Goal: Task Accomplishment & Management: Use online tool/utility

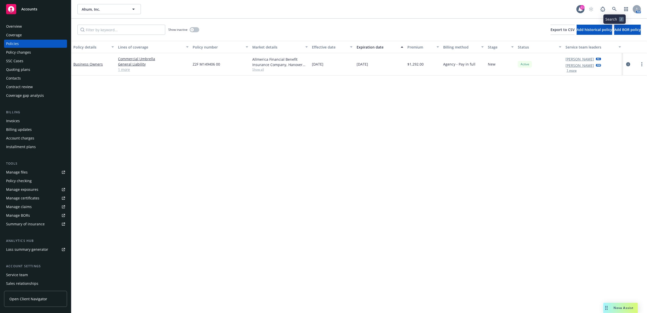
drag, startPoint x: 605, startPoint y: 4, endPoint x: 613, endPoint y: 7, distance: 8.5
click at [613, 7] on div "Ahum, Inc. Ahum, Inc. 11 AM" at bounding box center [359, 9] width 576 height 18
click at [613, 7] on icon at bounding box center [614, 9] width 4 height 4
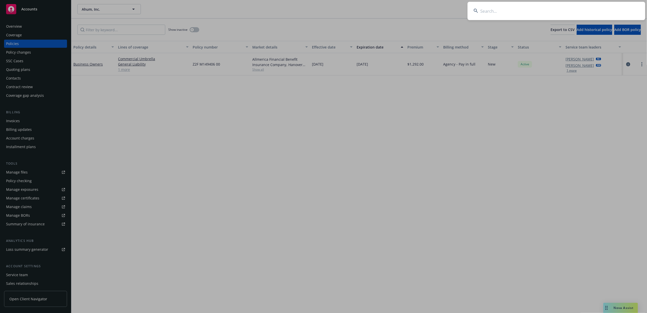
click at [533, 14] on input at bounding box center [556, 11] width 178 height 18
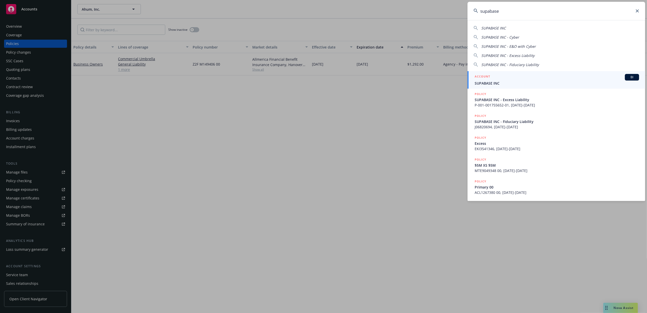
type input "supabase"
click at [490, 82] on span "SUPABASE INC" at bounding box center [557, 82] width 164 height 5
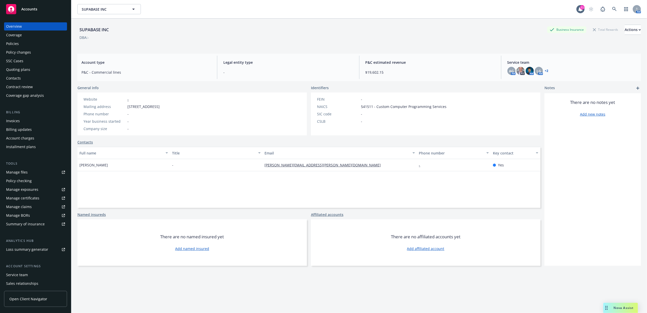
click at [44, 6] on div "Accounts" at bounding box center [35, 9] width 59 height 10
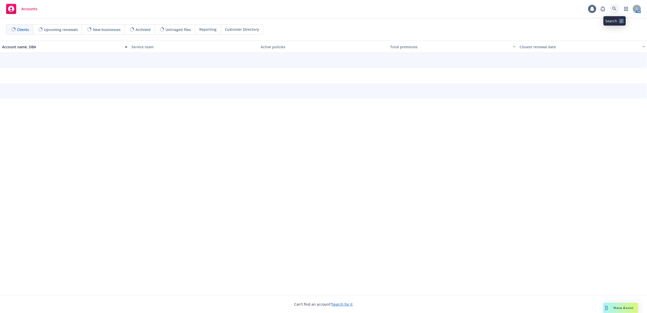
click at [613, 7] on icon at bounding box center [614, 9] width 4 height 4
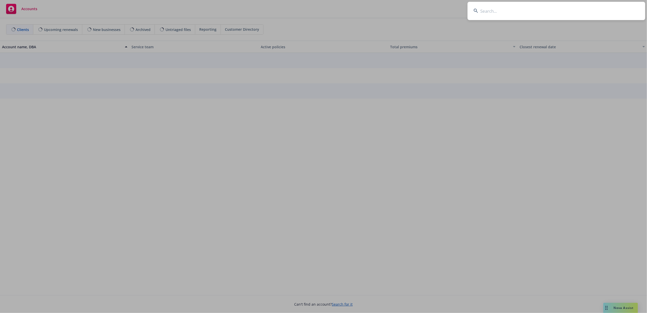
click at [598, 8] on input at bounding box center [556, 11] width 178 height 18
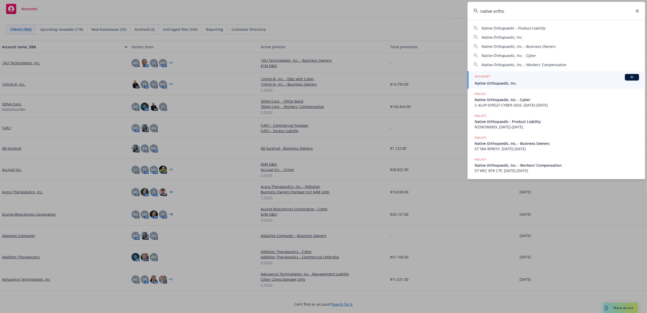
type input "native ortho"
click at [494, 83] on span "Native Orthopaedic, Inc." at bounding box center [557, 82] width 164 height 5
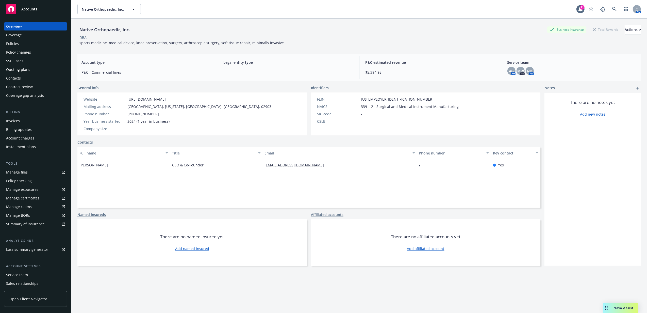
click at [31, 10] on span "Accounts" at bounding box center [29, 9] width 16 height 4
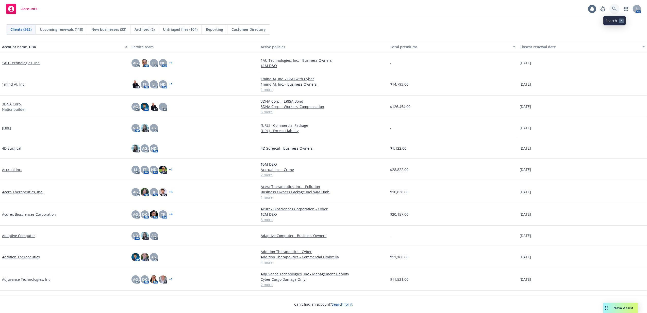
click at [611, 9] on link at bounding box center [614, 9] width 10 height 10
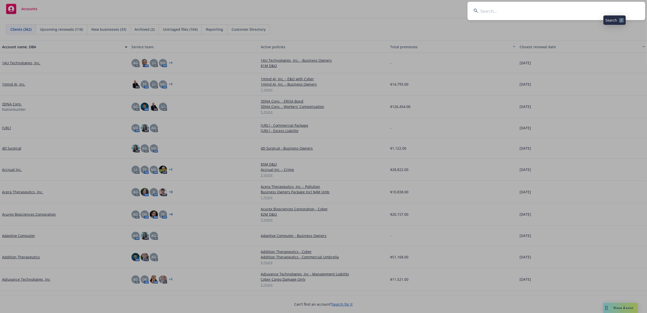
click at [571, 14] on input at bounding box center [556, 11] width 178 height 18
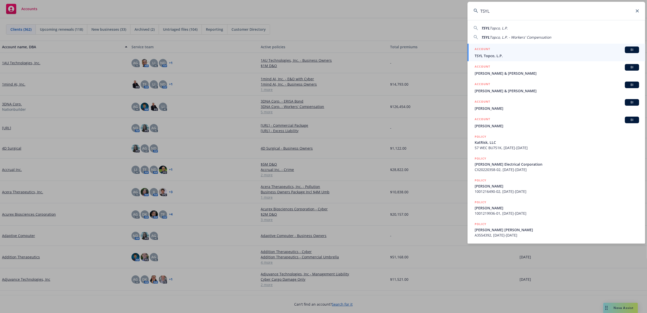
type input "TSYL"
click at [499, 51] on div "ACCOUNT BI" at bounding box center [557, 49] width 164 height 7
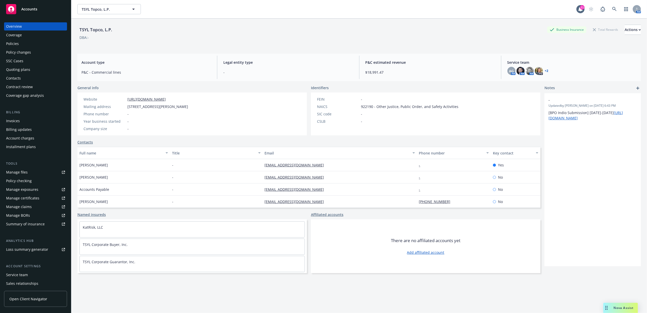
click at [30, 41] on div "Policies" at bounding box center [35, 44] width 59 height 8
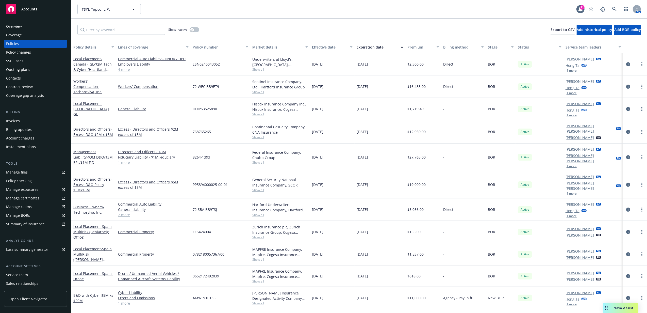
click at [33, 121] on div "Invoices" at bounding box center [35, 121] width 59 height 8
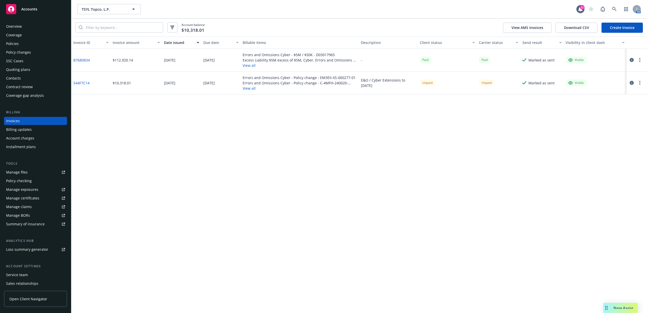
click at [247, 87] on button "View all" at bounding box center [300, 88] width 114 height 5
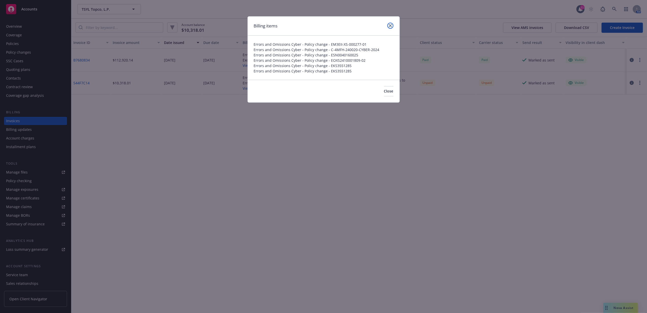
click at [390, 24] on icon "close" at bounding box center [390, 25] width 3 height 3
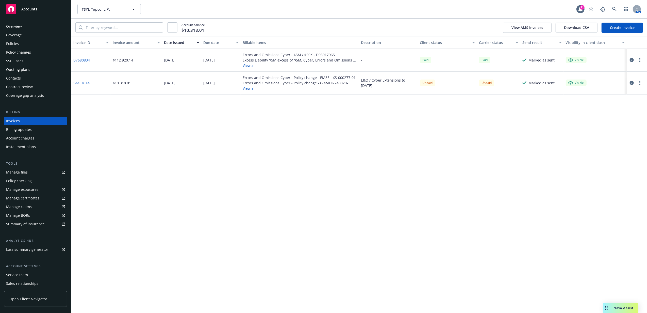
click at [633, 82] on icon "button" at bounding box center [632, 83] width 4 height 4
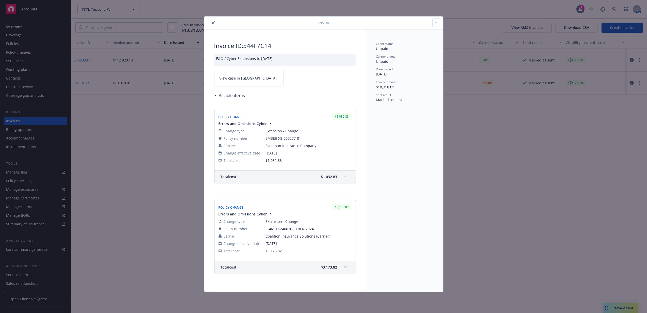
click at [213, 23] on icon "close" at bounding box center [213, 22] width 3 height 3
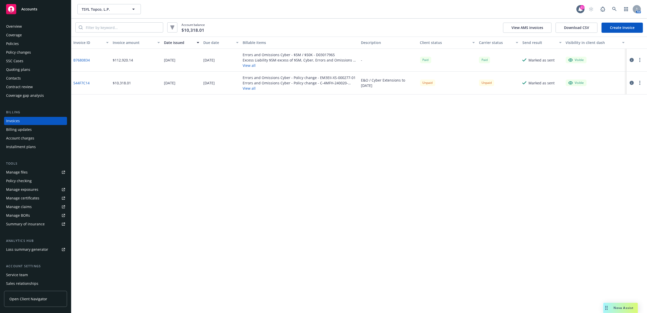
click at [24, 44] on div "Policies" at bounding box center [35, 44] width 59 height 8
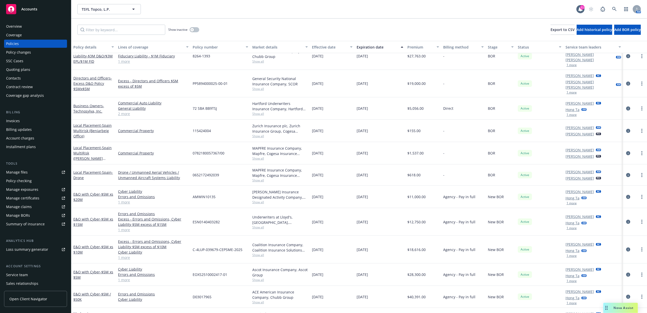
scroll to position [102, 0]
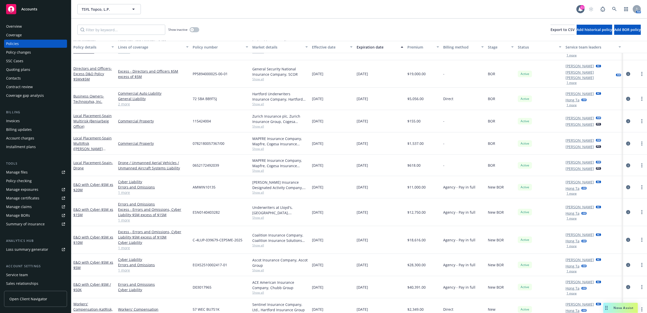
click at [258, 268] on span "Show all" at bounding box center [280, 270] width 56 height 4
click at [639, 262] on link "more" at bounding box center [642, 265] width 6 height 6
click at [622, 226] on link "Copy logging email" at bounding box center [615, 229] width 60 height 10
click at [626, 263] on icon "circleInformation" at bounding box center [628, 265] width 4 height 4
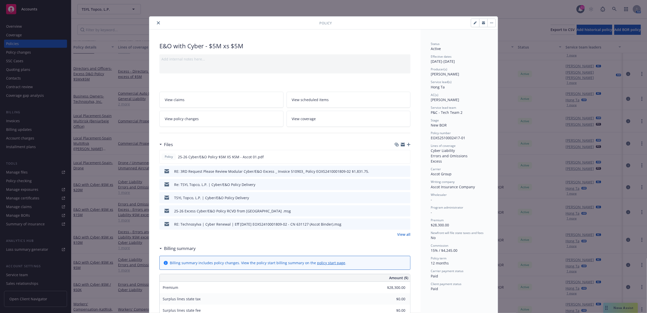
click at [407, 144] on icon "button" at bounding box center [409, 145] width 4 height 4
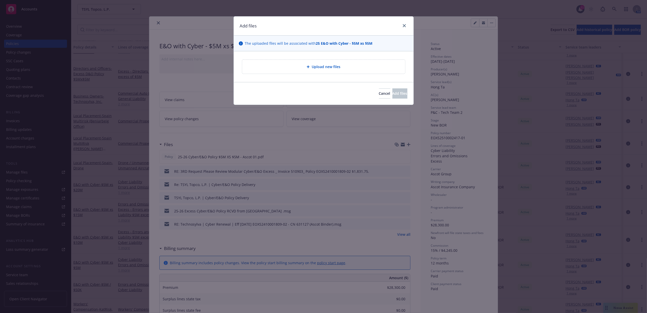
type textarea "x"
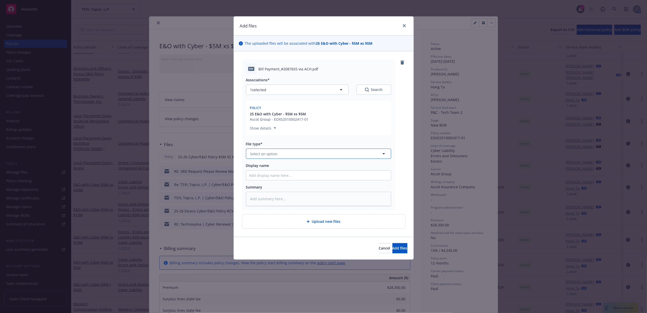
click at [275, 156] on span "Select an option" at bounding box center [263, 153] width 27 height 5
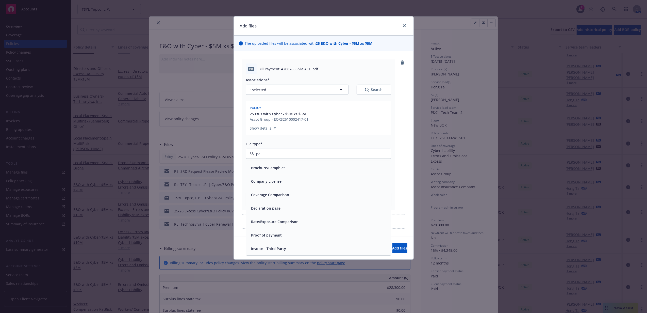
type input "p"
type input "A"
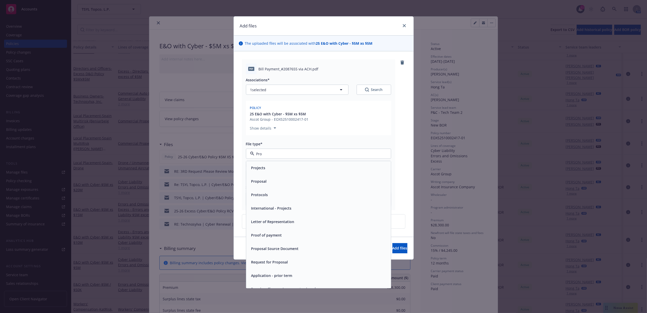
type input "Proo"
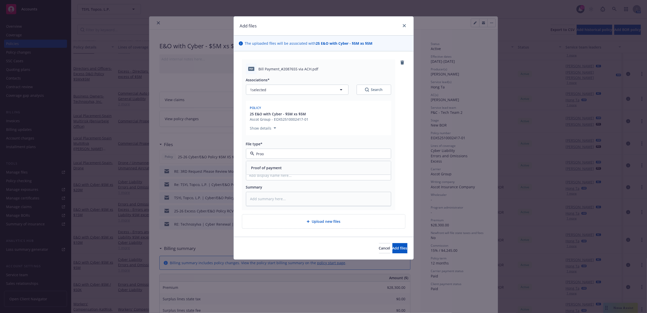
click at [275, 167] on span "Proof of payment" at bounding box center [266, 167] width 31 height 5
click at [276, 173] on input "Display name" at bounding box center [318, 175] width 145 height 10
type textarea "x"
type input "N"
type textarea "x"
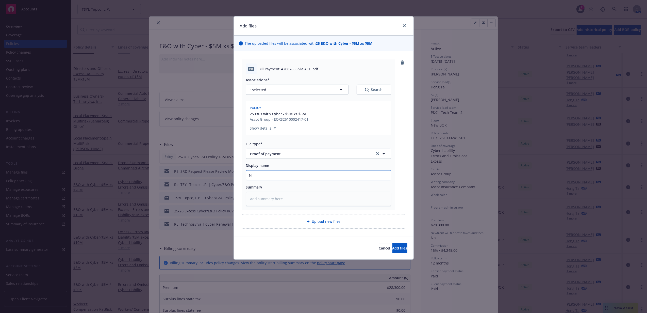
type input "NF"
type textarea "x"
type input "NF"
type textarea "x"
type input "NF V"
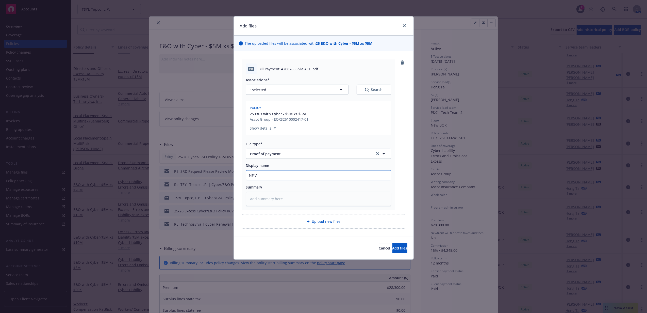
type textarea "x"
type input "NF Ve"
type textarea "x"
type input "NF Ven"
type textarea "x"
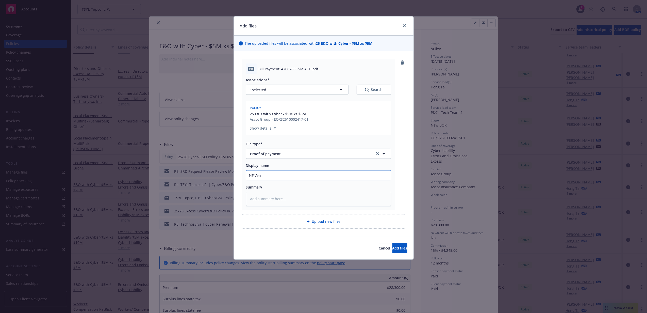
type input "NF Vend"
type textarea "x"
type input "NF Vendo"
type textarea "x"
type input "NF Vendor"
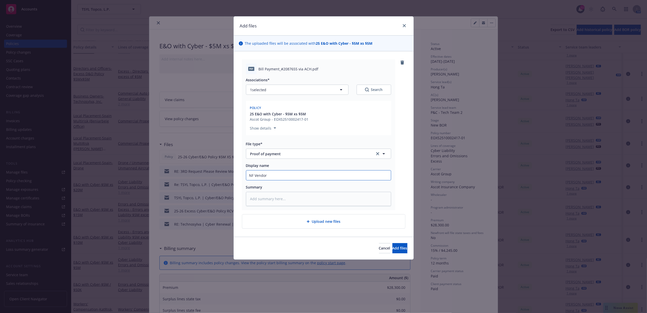
type textarea "x"
type input "NF Vendor"
type textarea "x"
type input "NF Vendor R"
type textarea "x"
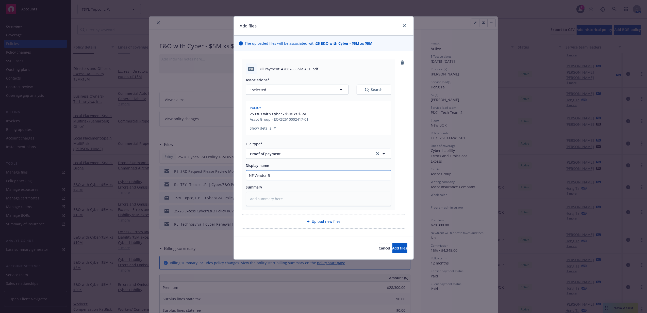
type input "NF Vendor Re"
type textarea "x"
type input "NF Vendor Rem"
type textarea "x"
type input "NF Vendor Remi"
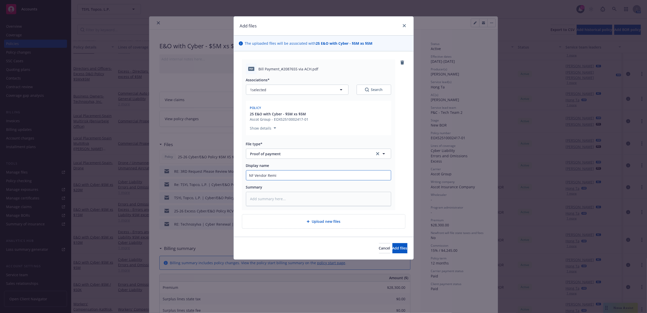
type textarea "x"
type input "NF Vendor Remit"
type textarea "x"
type input "NF Vendor Remitt"
type textarea "x"
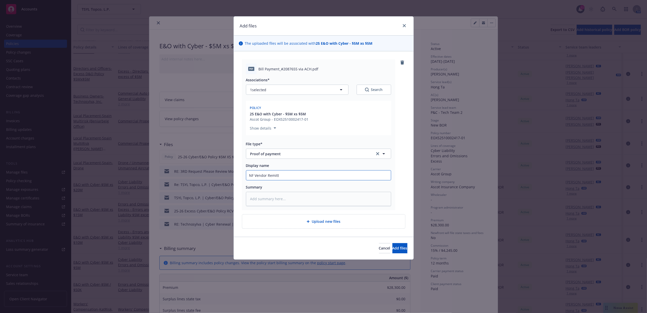
type input "NF Vendor Remitta"
type textarea "x"
type input "NF Vendor Remittan"
type textarea "x"
type input "NF Vendor Remittanc"
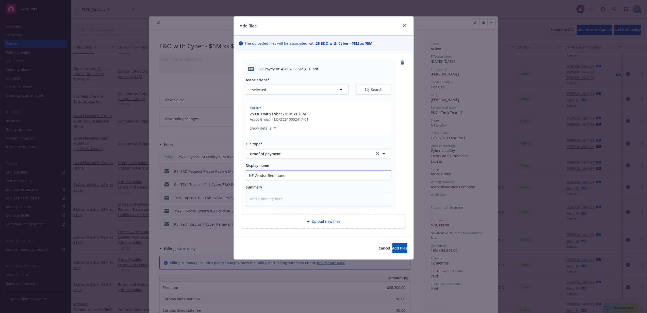
type textarea "x"
type input "NF Vendor Remittance"
type textarea "x"
type input "NF Vendor Remittance"
type textarea "x"
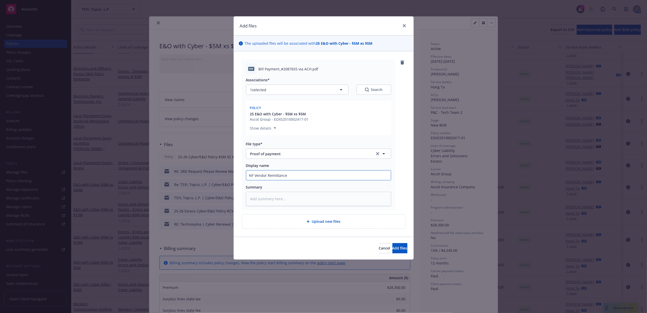
type input "NF Vendor Remittance t"
type textarea "x"
type input "NF Vendor Remittance to"
type textarea "x"
type input "NF Vendor Remittance to A"
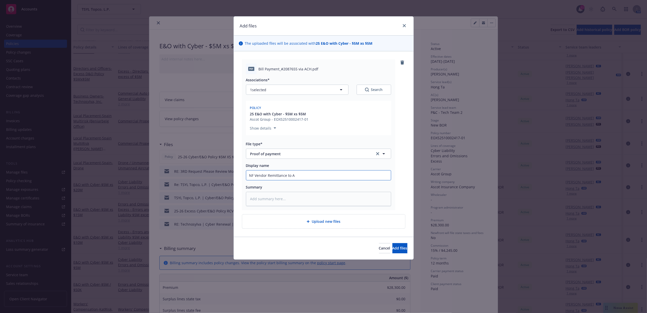
type textarea "x"
type input "NF Vendor Remittance to As"
type textarea "x"
type input "NF Vendor Remittance to Asc"
type textarea "x"
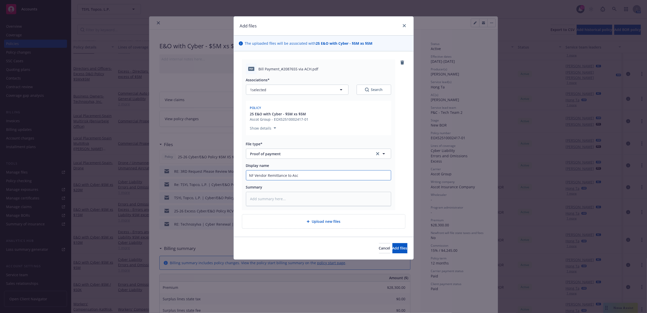
type input "NF Vendor Remittance to Asco"
type textarea "x"
type input "NF Vendor Remittance to Ascot"
type textarea "x"
type input "NF Vendor Remittance to Ascot"
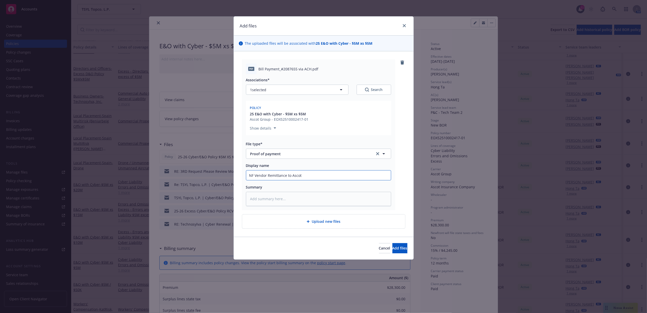
click at [392, 243] on button "Add files" at bounding box center [399, 248] width 15 height 10
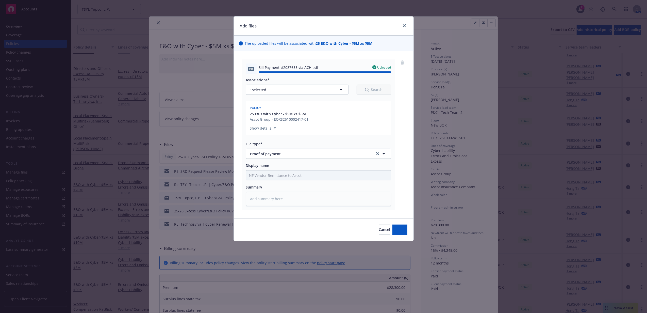
type textarea "x"
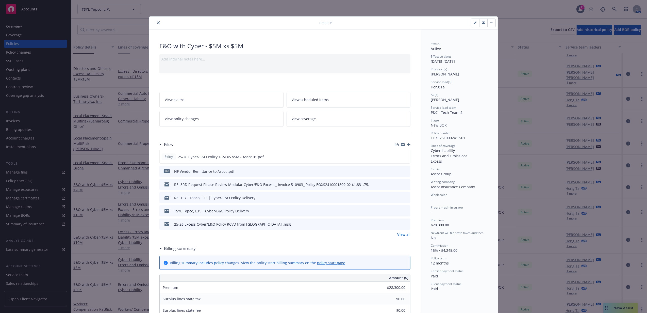
click at [157, 23] on icon "close" at bounding box center [158, 22] width 3 height 3
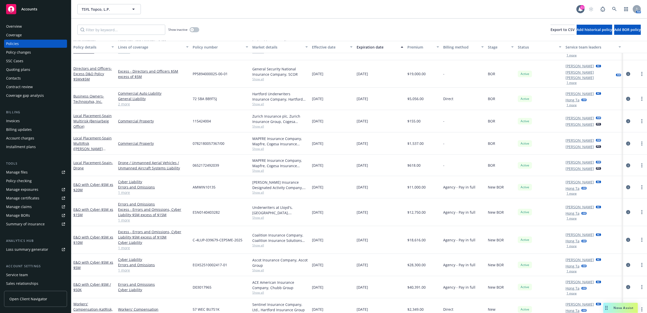
click at [39, 7] on div "Accounts" at bounding box center [35, 9] width 59 height 10
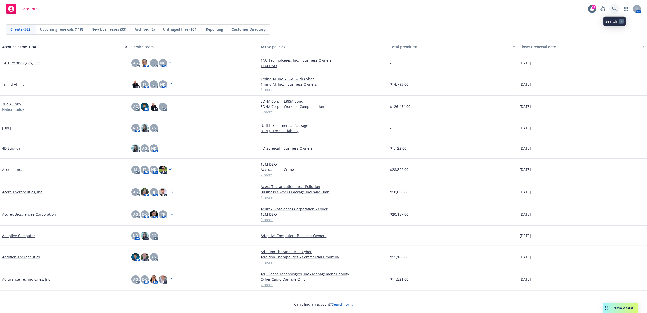
click at [614, 7] on icon at bounding box center [614, 9] width 5 height 5
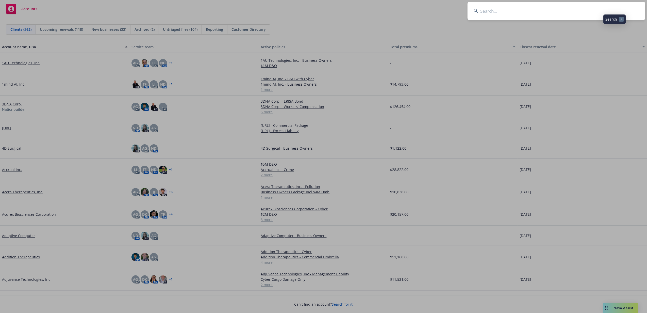
click at [614, 7] on input at bounding box center [556, 11] width 178 height 18
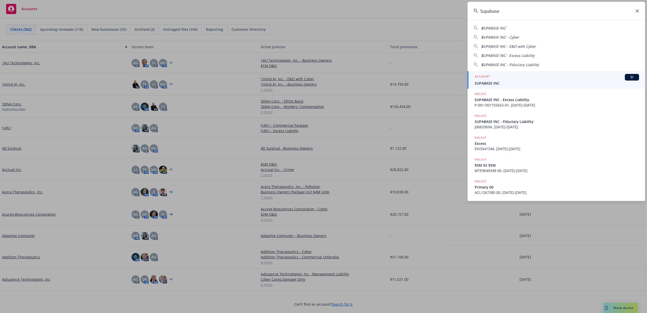
type input "Supabase"
click at [514, 80] on div "ACCOUNT BI" at bounding box center [557, 77] width 164 height 7
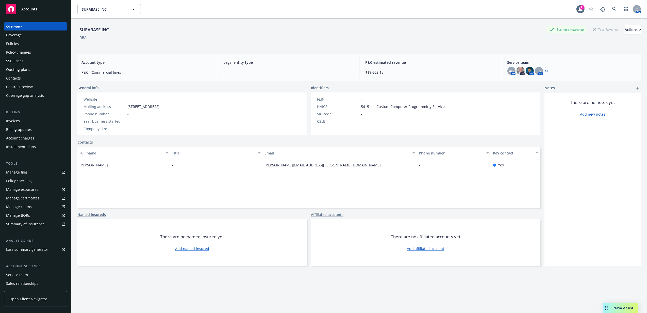
click at [34, 119] on div "Invoices" at bounding box center [35, 121] width 59 height 8
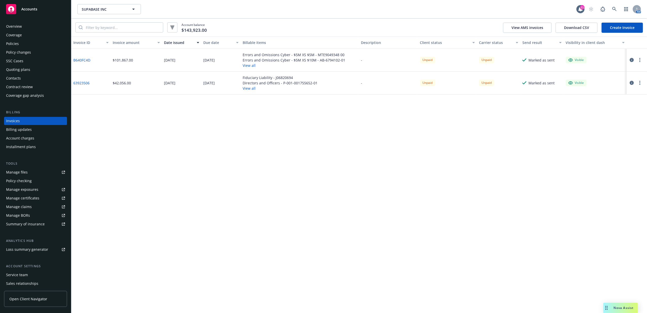
click at [248, 65] on button "View all" at bounding box center [294, 65] width 103 height 5
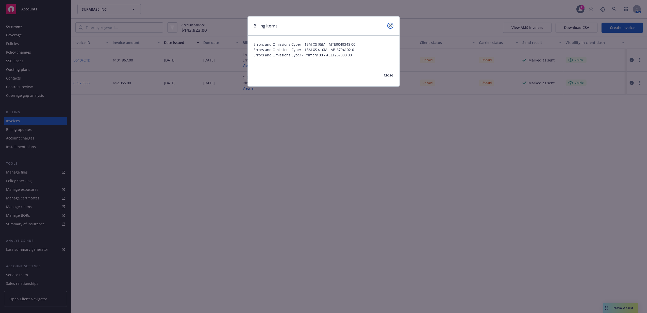
click at [390, 23] on link "close" at bounding box center [390, 26] width 6 height 6
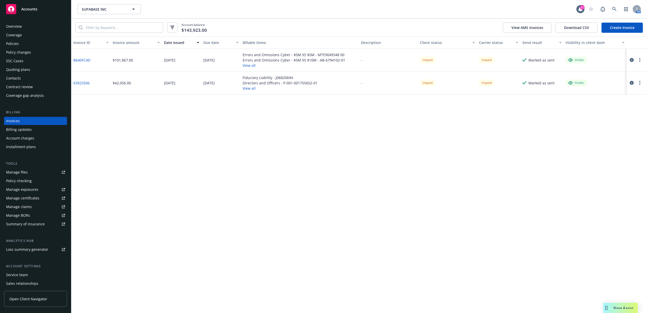
click at [39, 42] on div "Policies" at bounding box center [35, 44] width 59 height 8
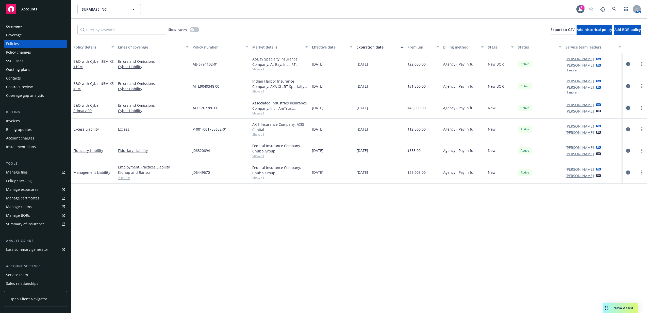
click at [628, 107] on icon "circleInformation" at bounding box center [628, 108] width 4 height 4
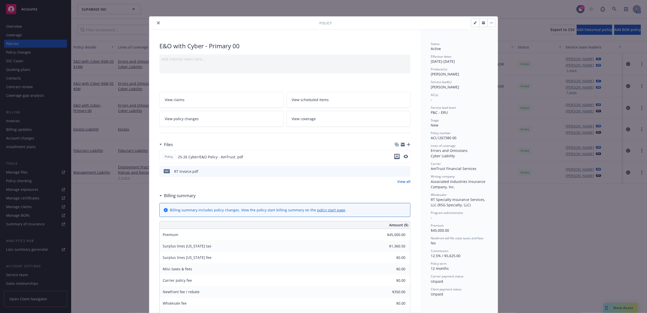
click at [395, 157] on icon "download file" at bounding box center [396, 155] width 3 height 3
click at [157, 23] on icon "close" at bounding box center [158, 22] width 3 height 3
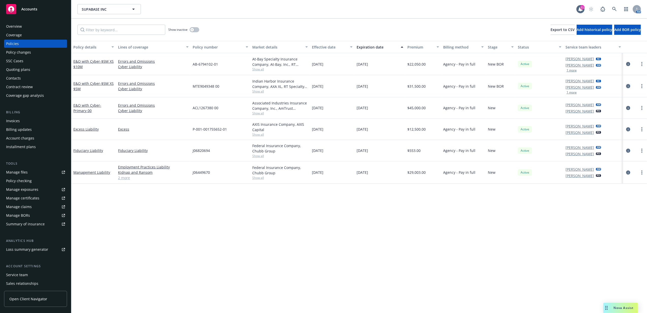
click at [627, 87] on icon "circleInformation" at bounding box center [628, 86] width 4 height 4
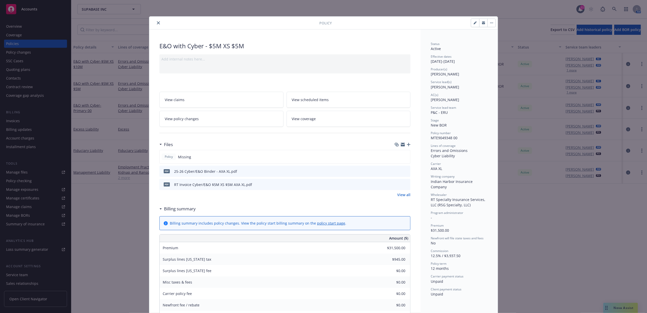
click at [396, 170] on icon "download file" at bounding box center [397, 170] width 3 height 3
click at [157, 23] on icon "close" at bounding box center [158, 22] width 3 height 3
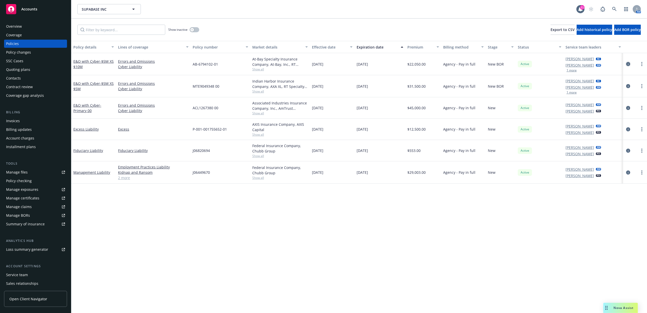
click at [629, 63] on icon "circleInformation" at bounding box center [628, 64] width 4 height 4
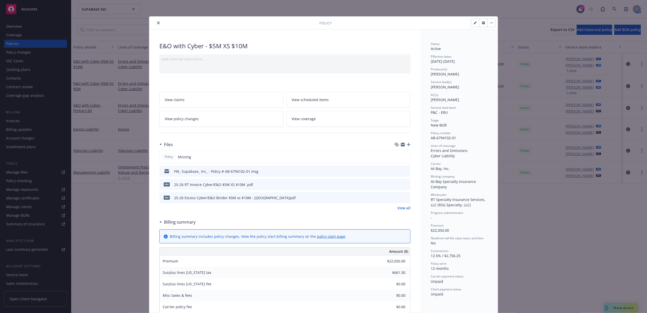
click at [395, 197] on icon "download file" at bounding box center [397, 197] width 4 height 4
click at [157, 23] on icon "close" at bounding box center [158, 22] width 3 height 3
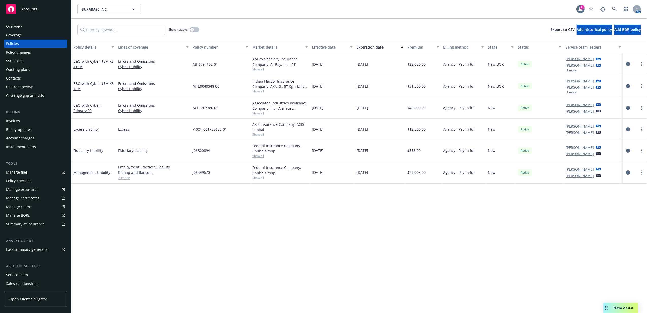
click at [31, 124] on div "Invoices" at bounding box center [35, 121] width 59 height 8
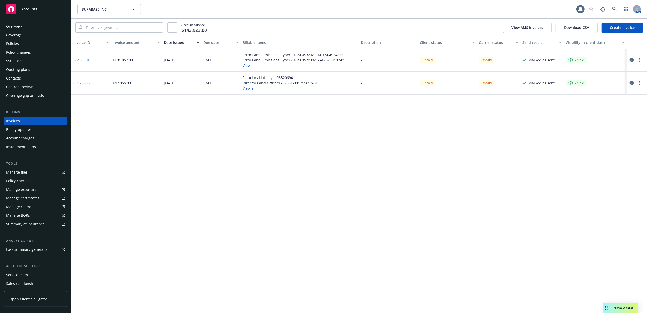
click at [83, 59] on link "B640FC4D" at bounding box center [81, 59] width 17 height 5
click at [24, 26] on div "Overview" at bounding box center [35, 26] width 59 height 8
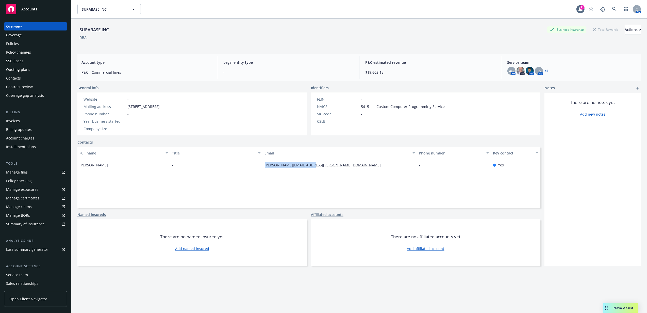
drag, startPoint x: 257, startPoint y: 165, endPoint x: 314, endPoint y: 164, distance: 56.6
click at [314, 164] on div "Scott Buxton - scott.buxton@supabase.io - Yes" at bounding box center [308, 165] width 463 height 12
copy div "scott.buxton@supabase.io"
click at [30, 273] on div "Service team" at bounding box center [35, 275] width 59 height 8
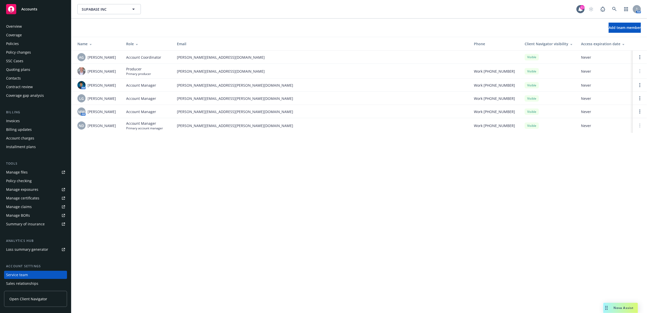
click at [42, 42] on div "Policies" at bounding box center [35, 44] width 59 height 8
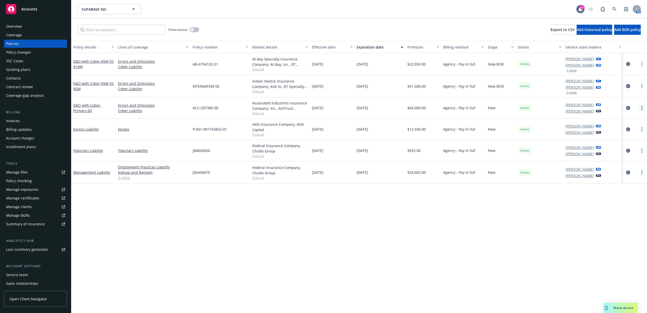
click at [642, 108] on circle "more" at bounding box center [641, 107] width 1 height 1
click at [617, 181] on link "Copy logging email" at bounding box center [615, 179] width 60 height 10
click at [644, 87] on link "more" at bounding box center [642, 86] width 6 height 6
click at [611, 161] on link "Copy logging email" at bounding box center [615, 158] width 60 height 10
click at [641, 65] on link "more" at bounding box center [642, 64] width 6 height 6
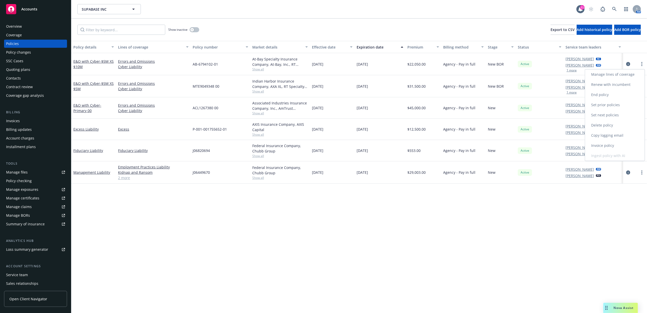
click at [620, 136] on link "Copy logging email" at bounding box center [615, 135] width 60 height 10
click at [36, 121] on div "Invoices" at bounding box center [35, 121] width 59 height 8
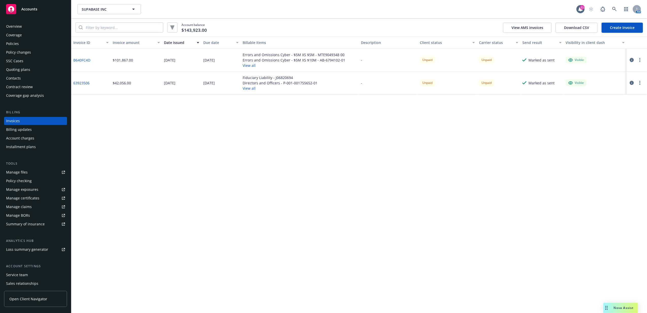
click at [640, 60] on circle "button" at bounding box center [639, 59] width 1 height 1
click at [610, 129] on link "Copy logging email" at bounding box center [610, 131] width 65 height 10
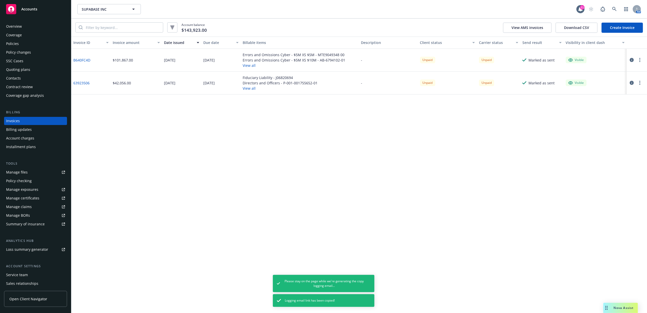
click at [638, 57] on button "button" at bounding box center [640, 60] width 6 height 6
click at [612, 87] on link "Copy invoice URL" at bounding box center [610, 91] width 65 height 10
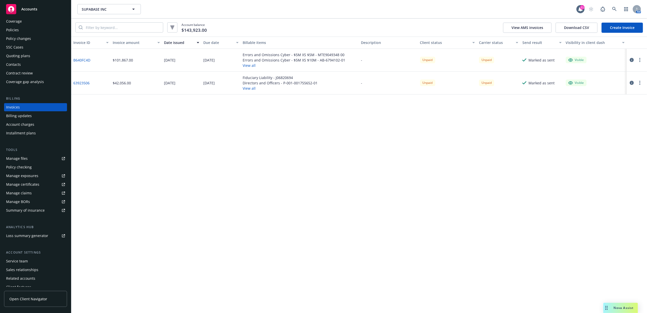
scroll to position [27, 0]
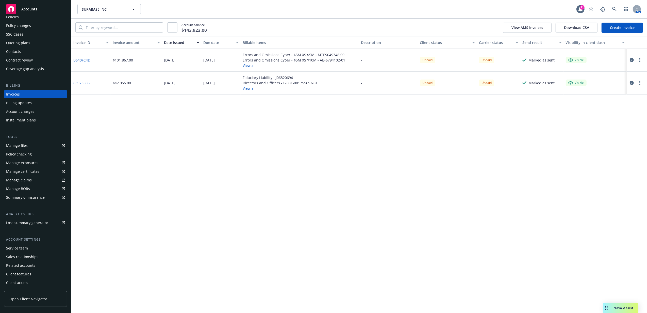
click at [43, 248] on div "Service team" at bounding box center [35, 248] width 59 height 8
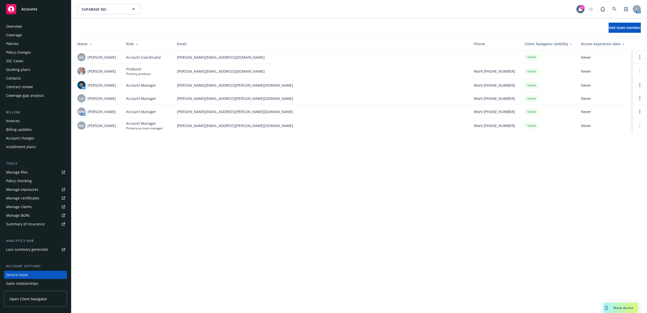
click at [30, 43] on div "Policies" at bounding box center [35, 44] width 59 height 8
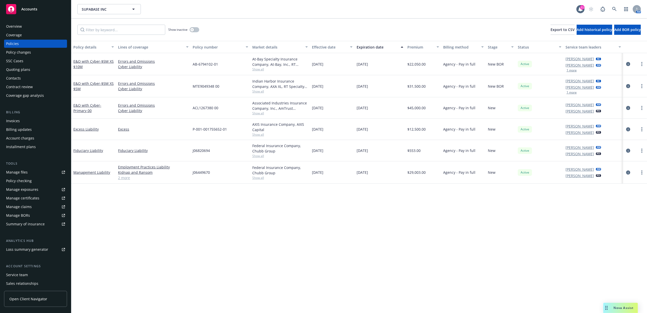
click at [27, 78] on div "Contacts" at bounding box center [35, 78] width 59 height 8
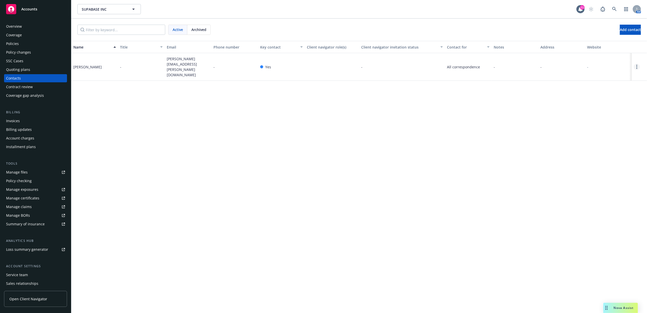
click at [636, 65] on icon "Open options" at bounding box center [636, 67] width 1 height 4
click at [602, 45] on link "Invite to client navigator" at bounding box center [604, 45] width 57 height 10
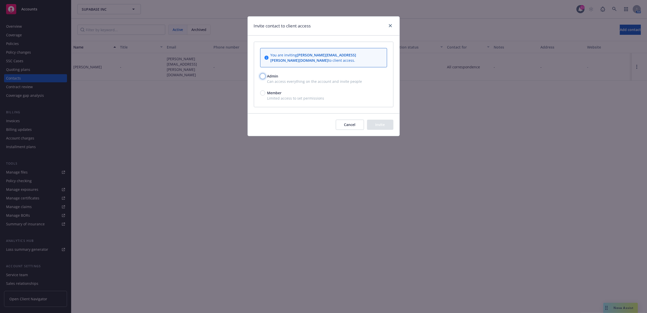
click at [263, 74] on input "Admin" at bounding box center [262, 76] width 5 height 5
radio input "true"
click at [375, 120] on button "Invite" at bounding box center [380, 125] width 26 height 10
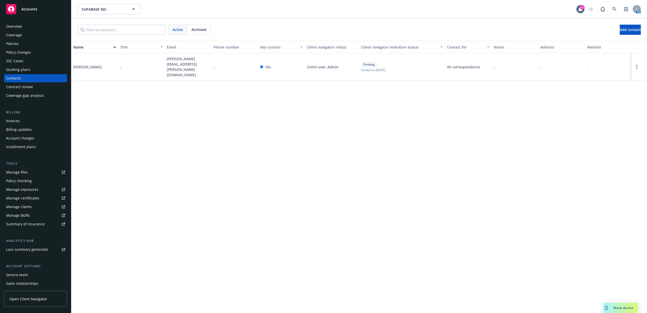
click at [38, 11] on div "Accounts" at bounding box center [35, 9] width 59 height 10
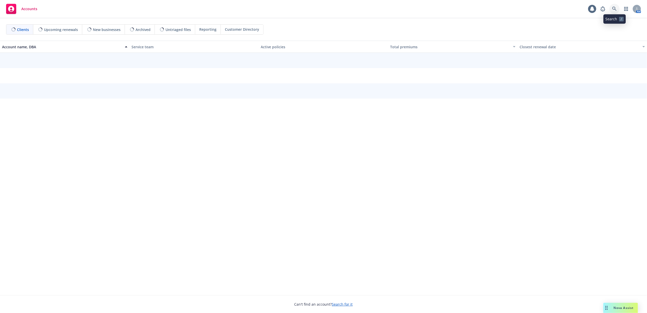
click at [616, 9] on link at bounding box center [614, 9] width 10 height 10
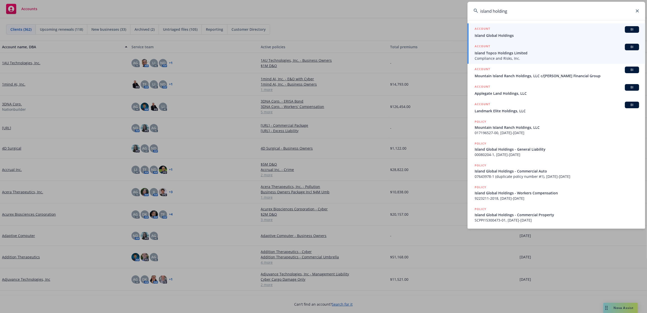
type input "island holding"
click at [542, 56] on span "Compliance and Risks, Inc." at bounding box center [557, 58] width 164 height 5
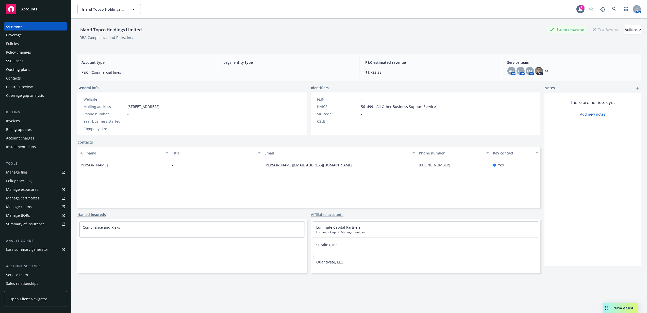
click at [33, 44] on div "Policies" at bounding box center [35, 44] width 59 height 8
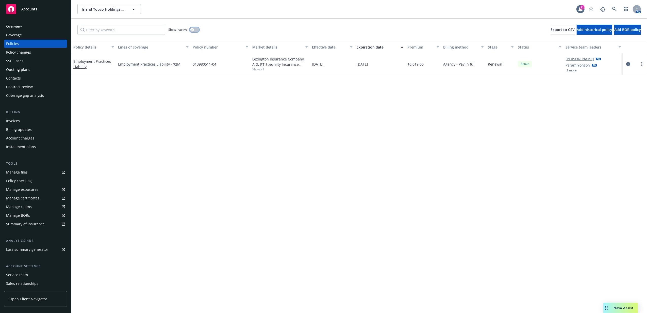
click at [193, 28] on div "button" at bounding box center [192, 30] width 4 height 4
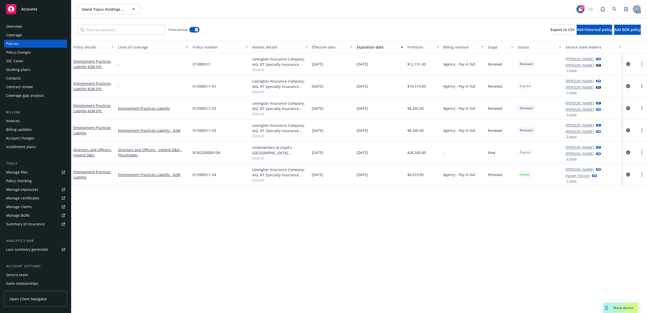
click at [193, 31] on button "button" at bounding box center [195, 29] width 10 height 5
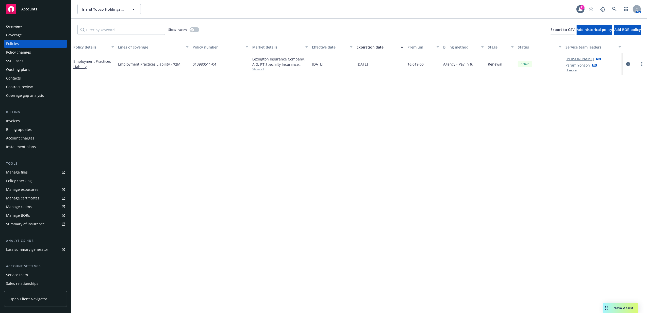
click at [21, 69] on div "Quoting plans" at bounding box center [18, 69] width 24 height 8
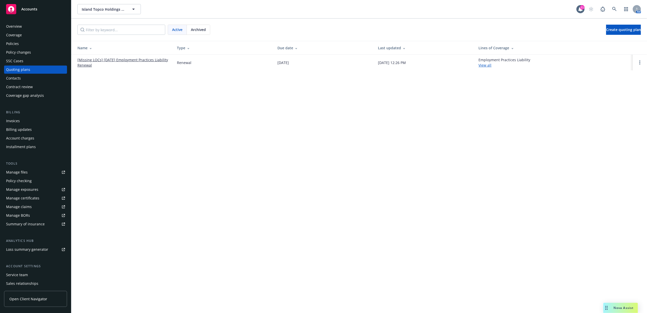
click at [125, 60] on link "[Missing LOCs] 08/31/24 Employment Practices Liability Renewal" at bounding box center [122, 62] width 91 height 11
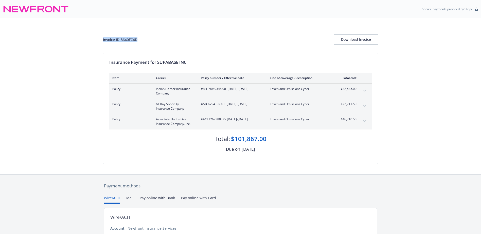
drag, startPoint x: 140, startPoint y: 40, endPoint x: 99, endPoint y: 39, distance: 40.6
click at [99, 39] on div "Invoice ID: B640FC4D Download Invoice Insurance Payment for SUPABASE INC Item C…" at bounding box center [240, 96] width 481 height 156
copy div "Invoice ID: B640FC4D"
click at [354, 37] on div "Download Invoice" at bounding box center [356, 40] width 44 height 10
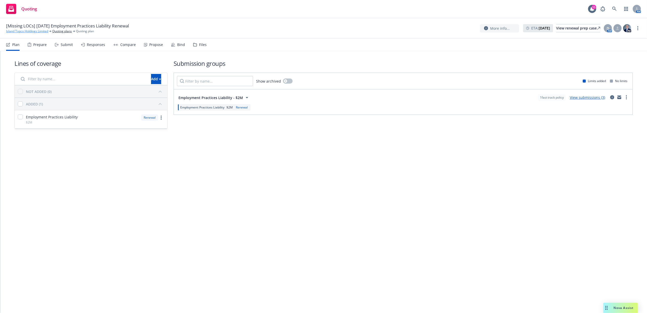
click at [43, 31] on link "Island Topco Holdings Limited" at bounding box center [27, 31] width 42 height 5
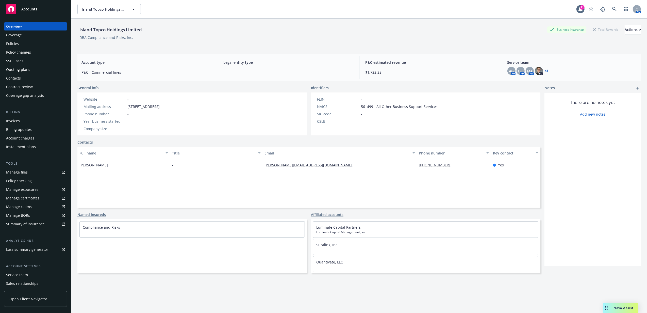
click at [8, 46] on div "Policies" at bounding box center [12, 44] width 13 height 8
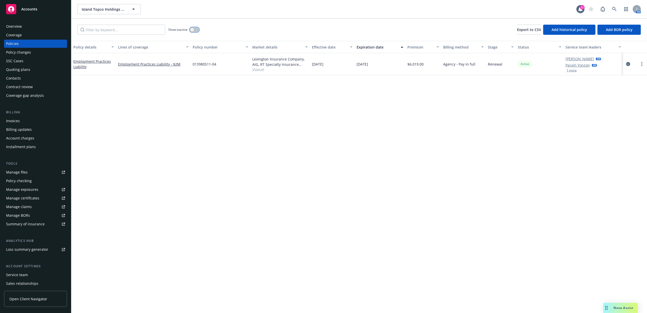
click at [197, 30] on button "button" at bounding box center [195, 29] width 10 height 5
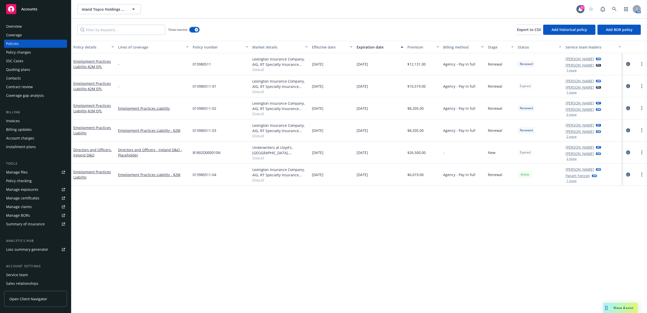
click at [197, 30] on icon "button" at bounding box center [196, 30] width 2 height 2
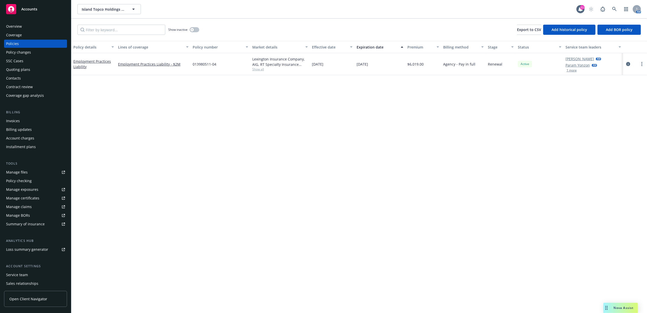
click at [26, 69] on div "Quoting plans" at bounding box center [18, 69] width 24 height 8
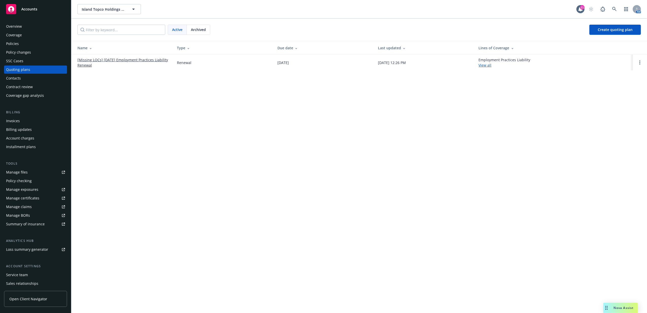
click at [111, 59] on link "[Missing LOCs] 08/31/24 Employment Practices Liability Renewal" at bounding box center [122, 62] width 91 height 11
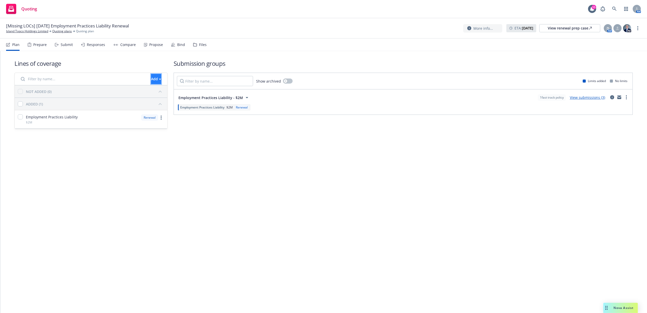
click at [151, 78] on div "Add" at bounding box center [156, 79] width 10 height 10
click at [153, 90] on link "Create new business lines of coverage" at bounding box center [172, 92] width 77 height 10
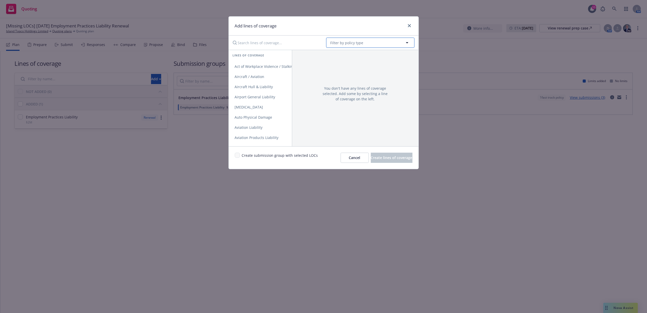
click at [368, 40] on button "Filter by policy type" at bounding box center [370, 43] width 88 height 10
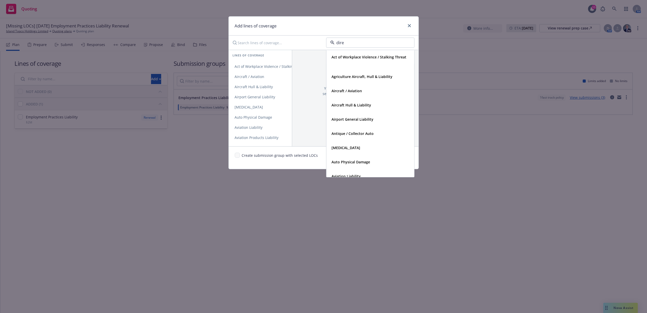
type input "direc"
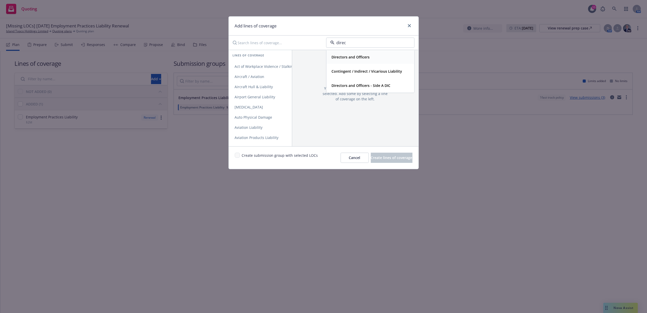
drag, startPoint x: 363, startPoint y: 62, endPoint x: 284, endPoint y: 61, distance: 78.4
click at [362, 62] on div "Directors and Officers" at bounding box center [370, 56] width 87 height 13
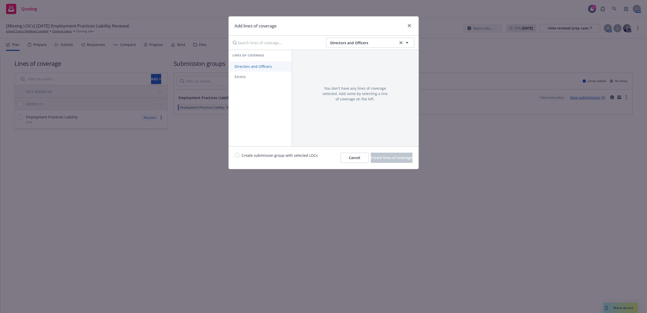
click at [259, 67] on span "Directors and Officers" at bounding box center [253, 66] width 49 height 5
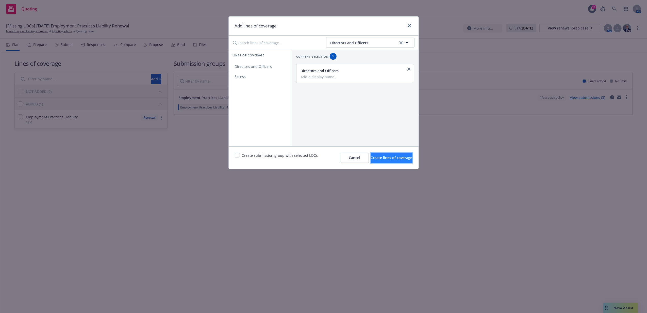
click at [376, 161] on button "Create lines of coverage" at bounding box center [392, 158] width 42 height 10
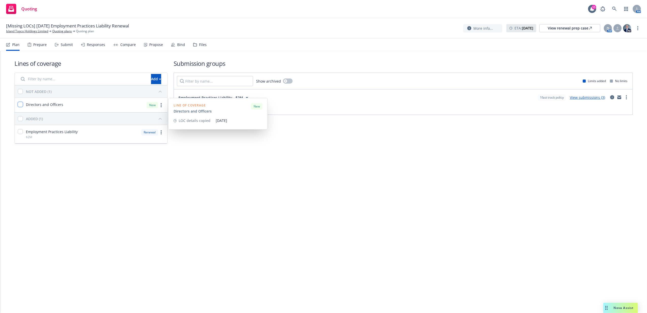
click at [20, 104] on input "checkbox" at bounding box center [20, 104] width 5 height 5
checkbox input "true"
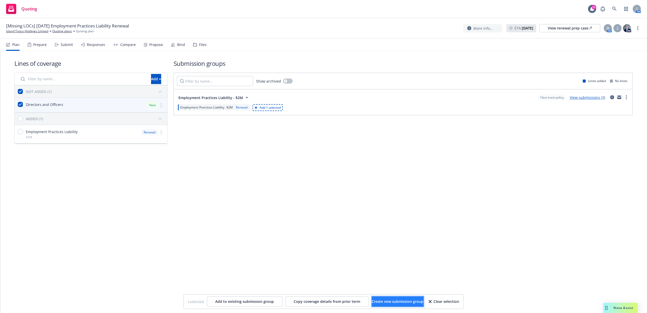
click at [377, 300] on span "Create new submission group" at bounding box center [398, 301] width 52 height 5
checkbox input "false"
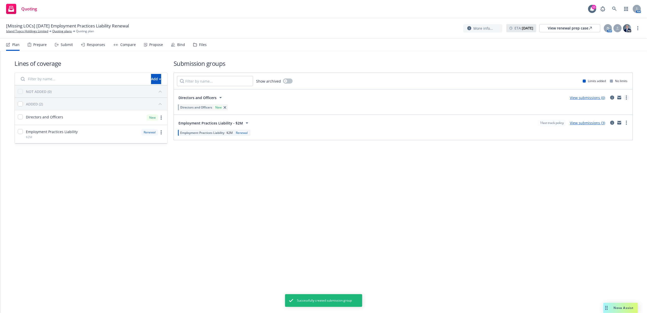
click at [627, 97] on link "more" at bounding box center [626, 97] width 6 height 6
click at [601, 163] on span "Create policy (fast track)" at bounding box center [602, 160] width 53 height 5
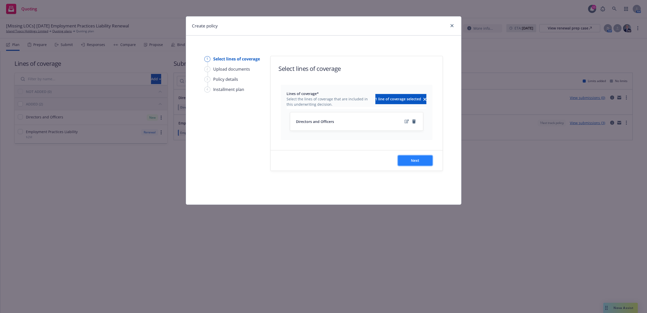
click at [407, 162] on button "Next" at bounding box center [415, 160] width 35 height 10
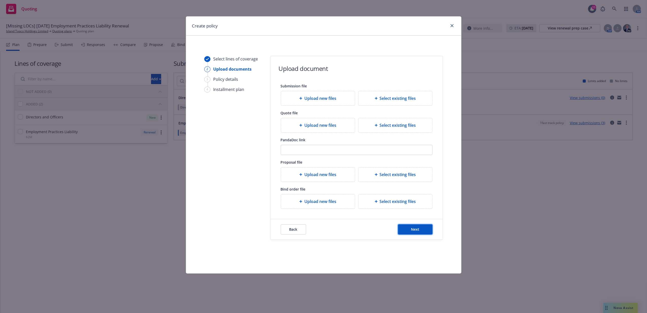
click at [410, 230] on button "Next" at bounding box center [415, 229] width 35 height 10
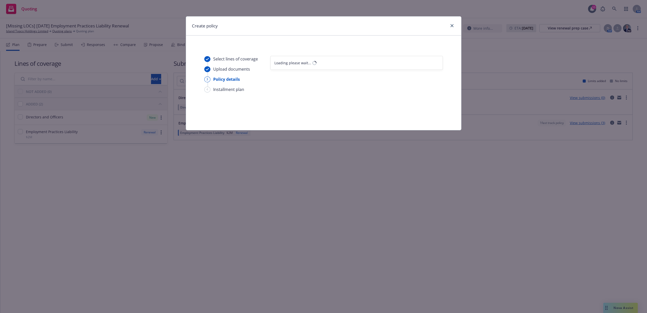
select select "12"
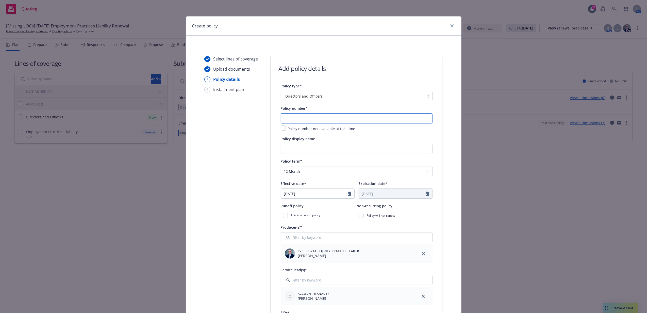
click at [326, 120] on input "text" at bounding box center [357, 118] width 152 height 10
paste input "B1802D2500002"
type input "B1802D2500002"
click at [309, 194] on input "09/16/2025" at bounding box center [314, 194] width 67 height 10
click at [283, 209] on div "January February March April May June July August September October November De…" at bounding box center [311, 205] width 57 height 8
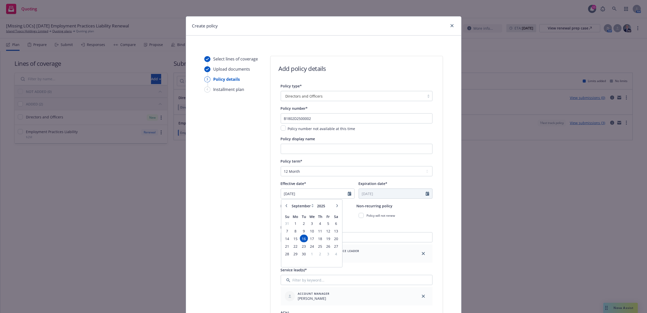
click at [281, 205] on div "January February March April May June July August September October November De…" at bounding box center [311, 233] width 61 height 68
click at [283, 205] on button "button" at bounding box center [286, 206] width 6 height 6
select select "8"
click at [286, 261] on span "31" at bounding box center [287, 261] width 7 height 6
type input "[DATE]"
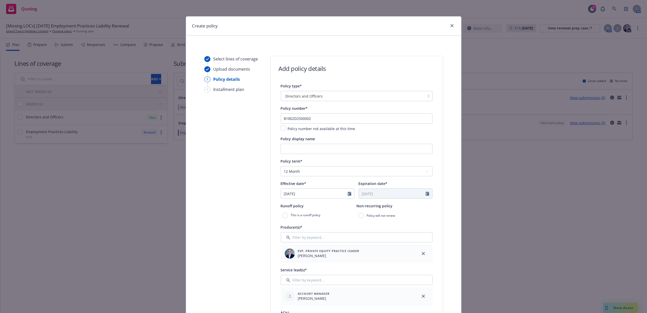
type input "[DATE]"
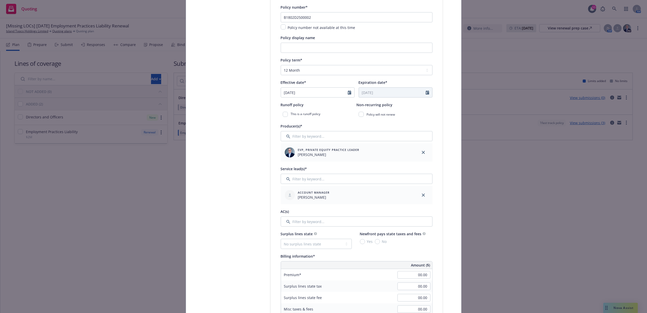
scroll to position [102, 0]
click at [318, 224] on input "Filter by keyword..." at bounding box center [357, 221] width 152 height 10
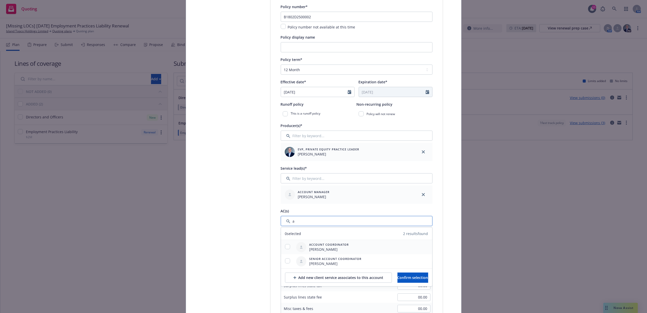
type input "a"
click at [285, 247] on input "checkbox" at bounding box center [287, 246] width 5 height 5
checkbox input "true"
click at [410, 276] on span "Confirm selection" at bounding box center [412, 277] width 31 height 5
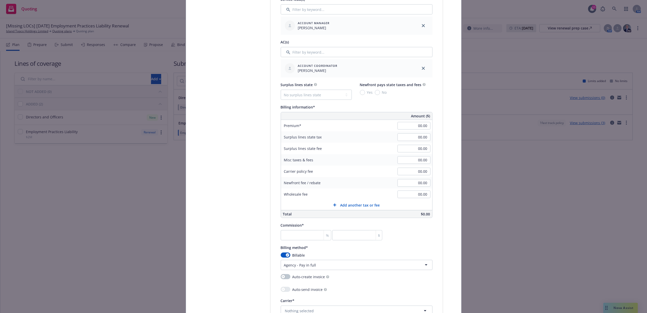
scroll to position [271, 0]
click at [408, 124] on input "00.00" at bounding box center [413, 126] width 33 height 8
click at [415, 123] on input "00.00" at bounding box center [413, 126] width 33 height 8
drag, startPoint x: 408, startPoint y: 125, endPoint x: 427, endPoint y: 126, distance: 19.1
click at [427, 126] on input "00.00" at bounding box center [413, 126] width 33 height 8
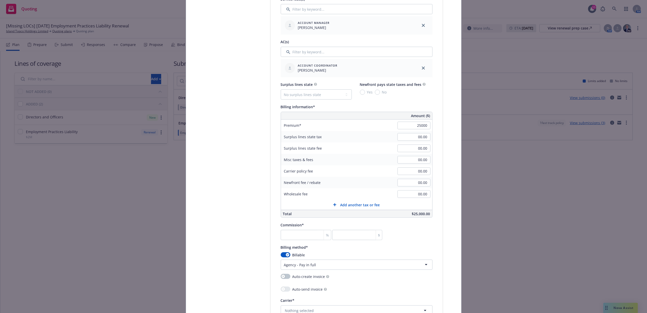
type input "25,000.00"
click at [386, 136] on div "Surplus lines state tax 00.00" at bounding box center [356, 136] width 151 height 11
click at [312, 234] on input "number" at bounding box center [306, 235] width 51 height 10
type input "1"
type input "250"
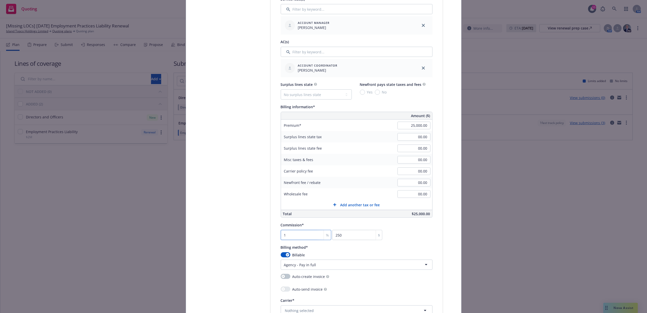
type input "12"
type input "3000"
type input "12"
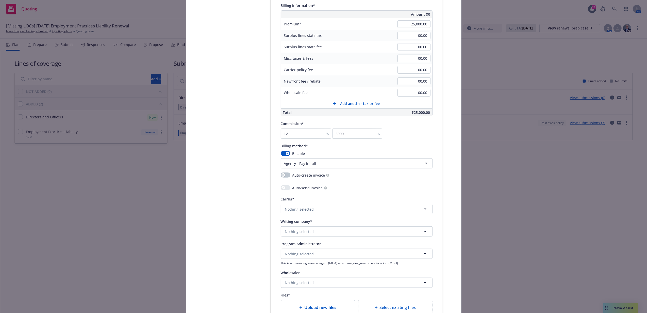
scroll to position [372, 0]
click at [320, 166] on html "Quoting 11 AM [Missing LOCs] 08/31/24 Employment Practices Liability Renewal Is…" at bounding box center [323, 156] width 647 height 313
select select "DIRECT"
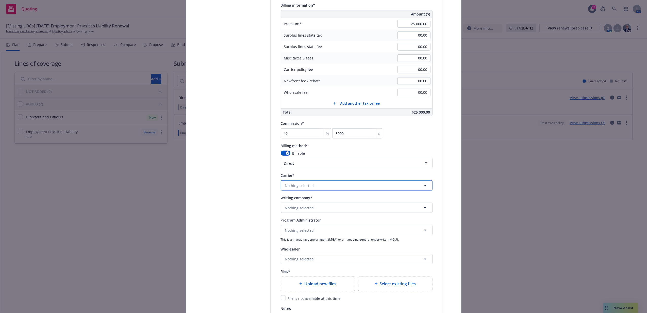
click at [309, 188] on button "Nothing selected" at bounding box center [357, 185] width 152 height 10
click at [331, 188] on button "Nothing selected" at bounding box center [357, 185] width 152 height 10
type input "SI"
click at [312, 206] on button "Nothing selected" at bounding box center [357, 208] width 152 height 10
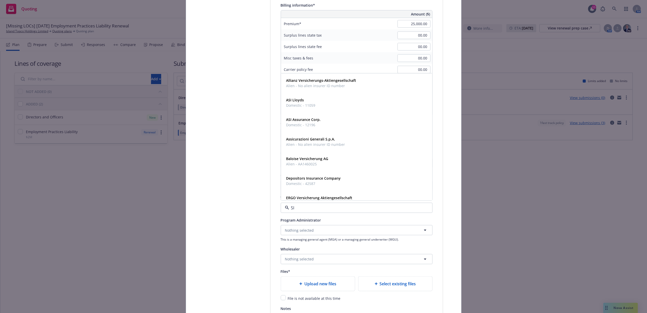
type input "S"
type input "Euro"
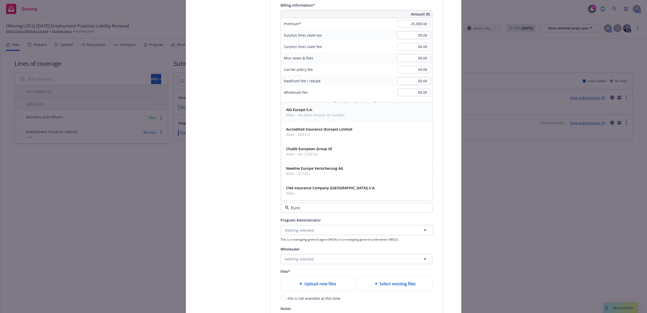
click at [336, 112] on span "AIG Europe S.A." at bounding box center [315, 109] width 59 height 5
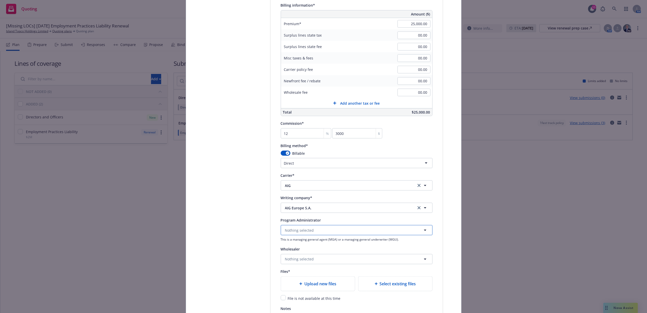
click at [317, 234] on button "Nothing selected" at bounding box center [357, 230] width 152 height 10
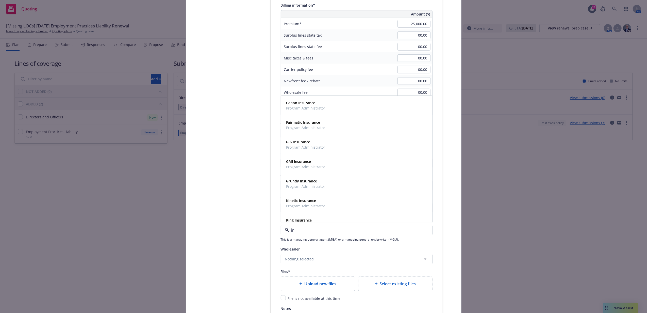
type input "i"
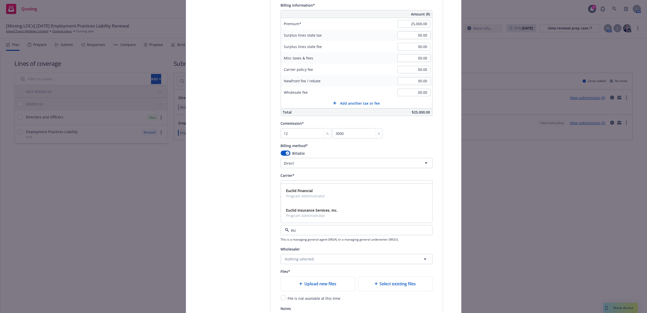
type input "e"
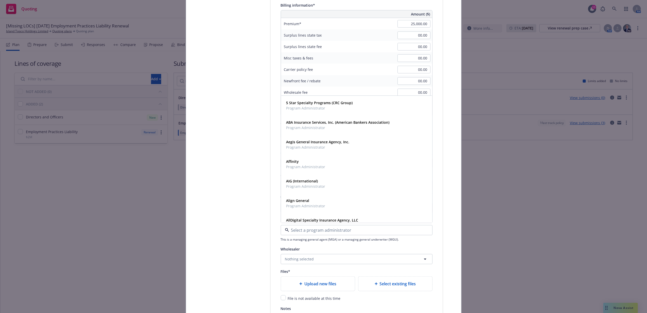
click at [227, 214] on div "Select lines of coverage Upload documents 3 Policy details 4 Installment plan" at bounding box center [232, 33] width 56 height 698
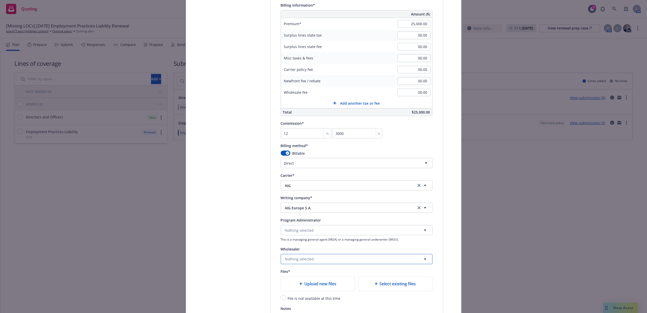
click at [306, 258] on span "Nothing selected" at bounding box center [299, 258] width 29 height 5
type input "Be"
click at [305, 226] on span "London Broker" at bounding box center [309, 224] width 47 height 5
click at [315, 230] on button "Nothing selected" at bounding box center [357, 230] width 152 height 10
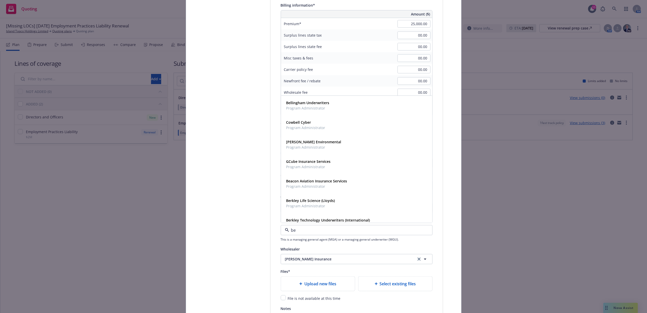
type input "b"
click at [434, 239] on div "Policy type* Directors and Officers Policy number* B1802D2500002 Policy number …" at bounding box center [357, 31] width 172 height 640
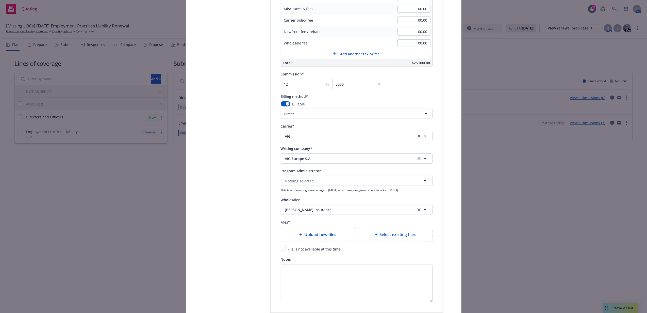
scroll to position [474, 0]
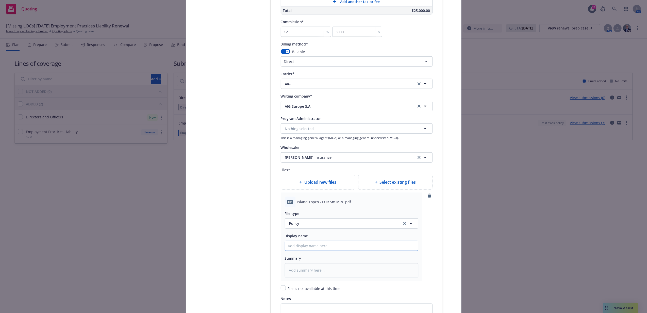
click at [319, 247] on input "Policy display name" at bounding box center [351, 246] width 133 height 10
type textarea "x"
type input "2"
type textarea "x"
type input "25"
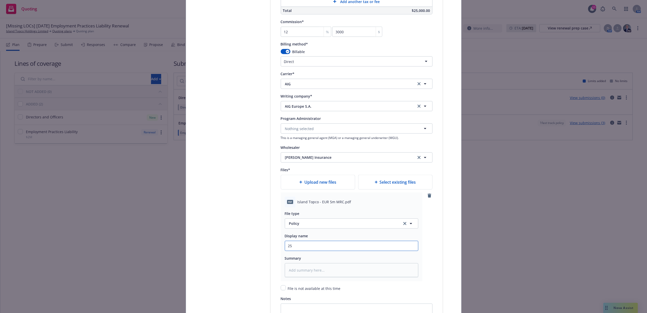
type textarea "x"
type input "25-"
type textarea "x"
type input "25-2"
type textarea "x"
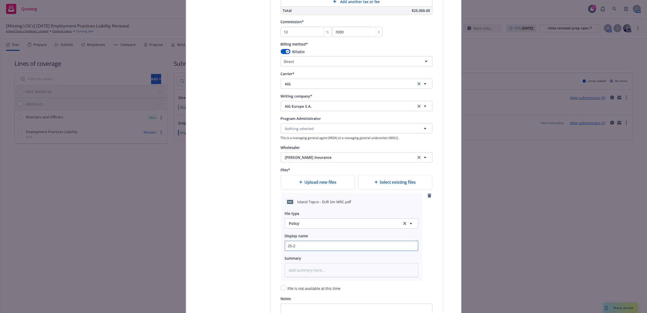
type input "25-26"
type textarea "x"
type input "25-26"
type textarea "x"
type input "25-26 E"
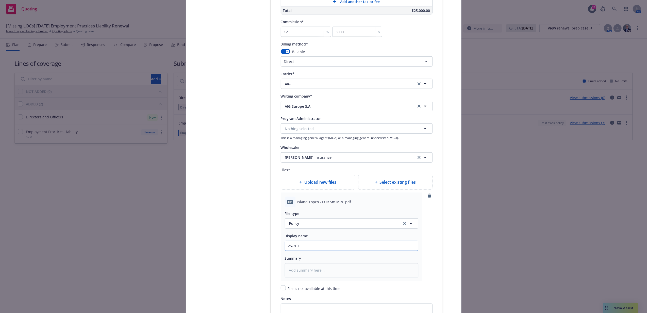
type textarea "x"
type input "25-26"
type textarea "x"
type input "25-26 D"
type textarea "x"
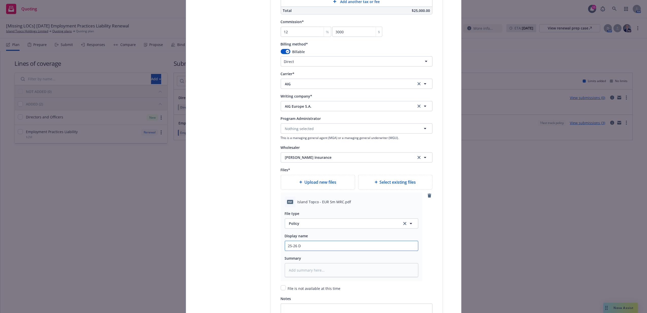
type input "25-26 D&"
type textarea "x"
type input "25-26 D&O"
type textarea "x"
type input "25-26 D&O EU"
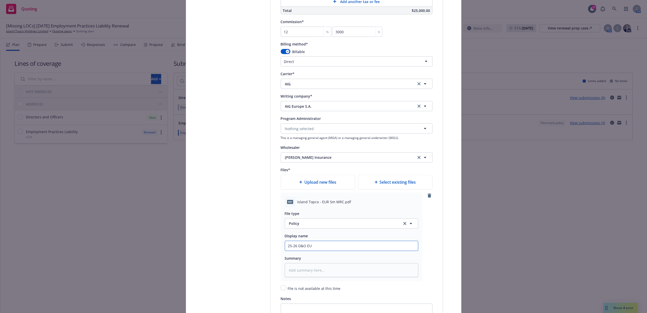
type textarea "x"
type input "25-26 D&O EUR"
type textarea "x"
type input "25-26 D&O EUR"
type textarea "x"
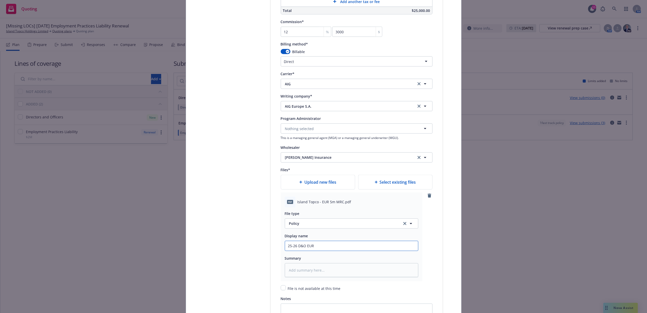
type input "25-26 D&O EUR $"
type textarea "x"
type input "25-26 D&O EUR $5"
type textarea "x"
type input "25-26 D&O EUR $5M"
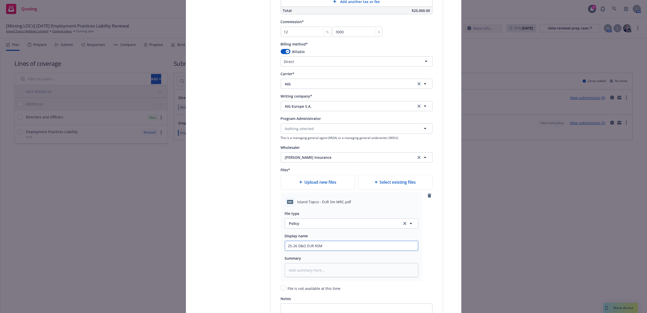
type textarea "x"
type input "25-26 D&O EUR $5M"
type textarea "x"
type input "25-26 D&O EUR $5M P"
type textarea "x"
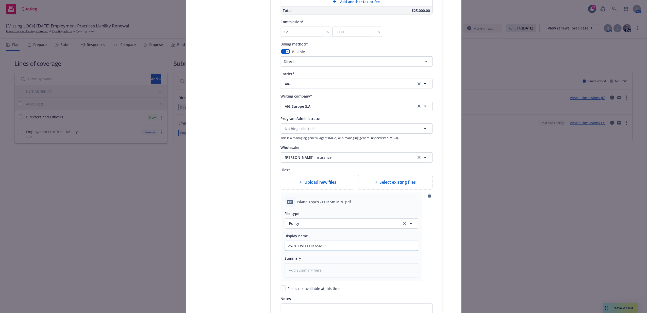
type input "25-26 D&O EUR $5M Po"
type textarea "x"
type input "25-26 D&O EUR $5M Pol"
type textarea "x"
type input "25-26 D&O EUR $5M Polic"
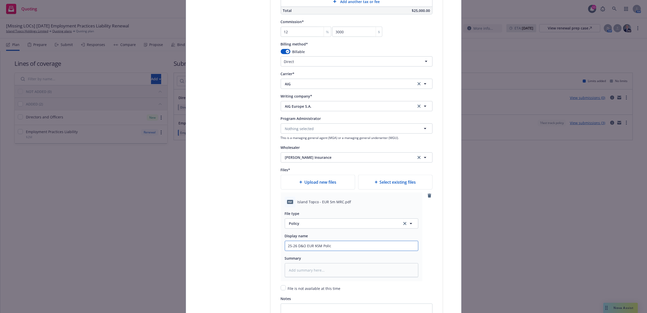
type textarea "x"
type input "25-26 D&O EUR $5M Policy"
type textarea "x"
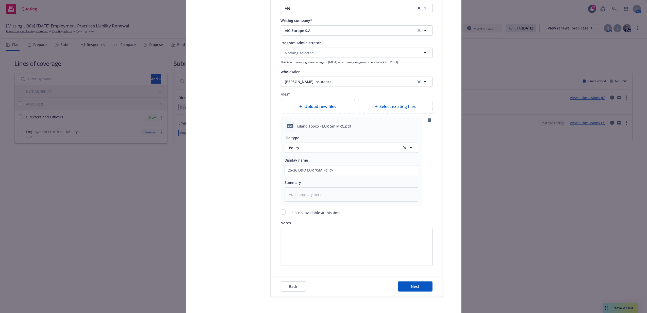
scroll to position [584, 0]
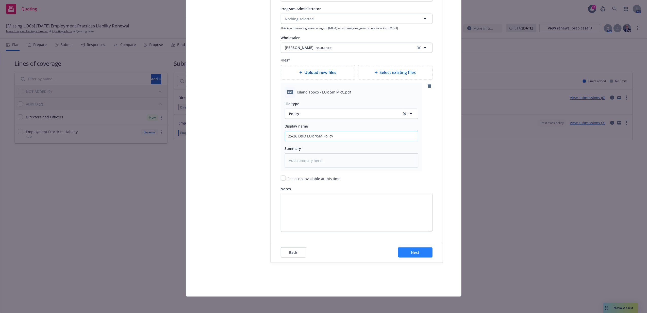
type input "25-26 D&O EUR $5M Policy"
click at [422, 251] on button "Next" at bounding box center [415, 252] width 35 height 10
type textarea "x"
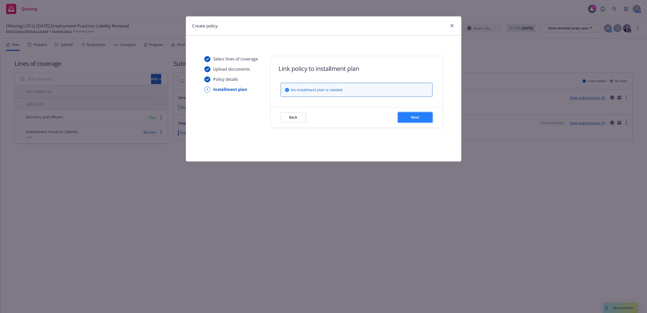
click at [415, 118] on span "Next" at bounding box center [415, 117] width 8 height 5
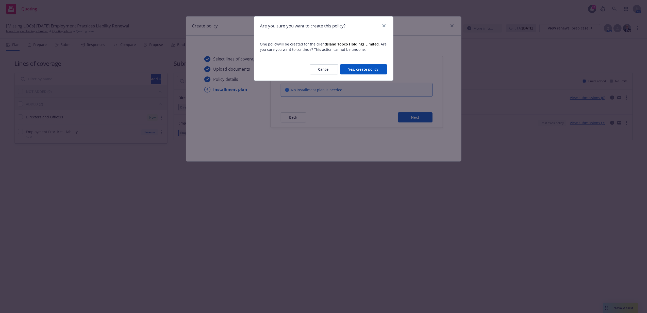
click at [366, 68] on button "Yes, create policy" at bounding box center [363, 69] width 47 height 10
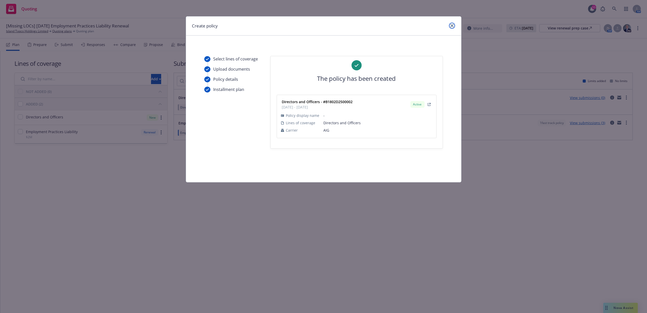
click at [451, 23] on link "close" at bounding box center [452, 26] width 6 height 6
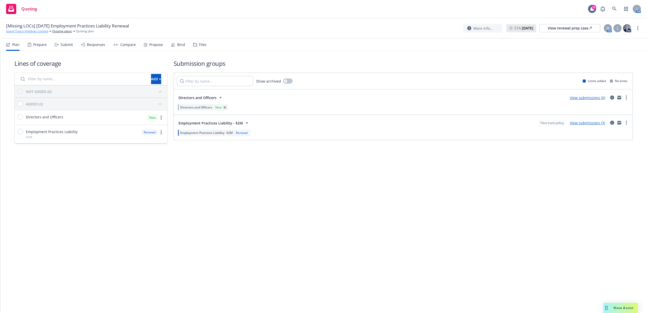
click at [28, 30] on link "Island Topco Holdings Limited" at bounding box center [27, 31] width 42 height 5
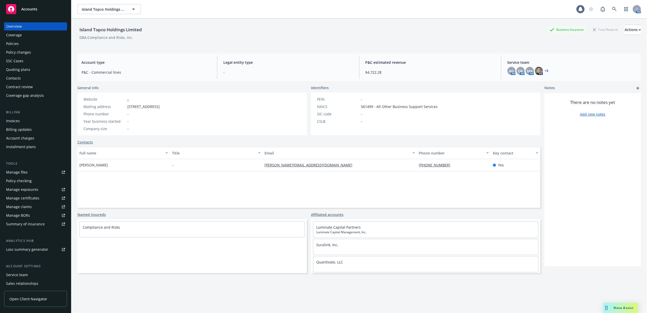
click at [23, 44] on div "Policies" at bounding box center [35, 44] width 59 height 8
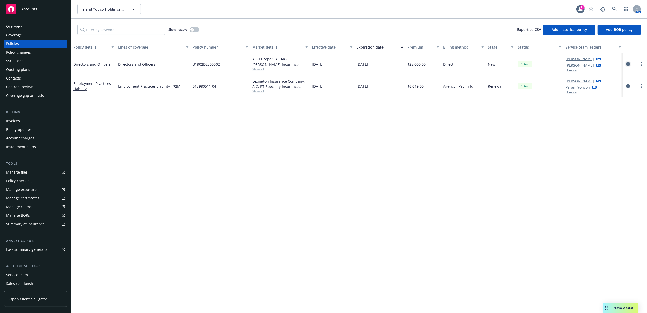
click at [629, 62] on icon "circleInformation" at bounding box center [628, 64] width 4 height 4
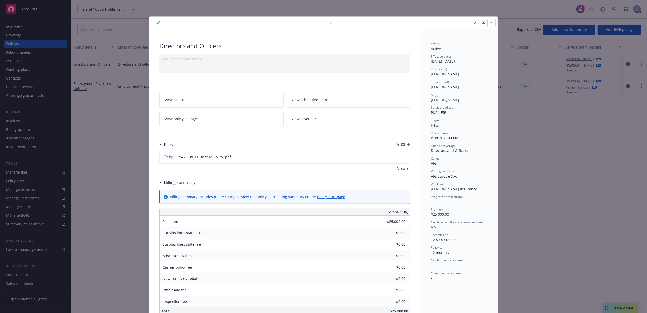
click at [368, 57] on div "Add internal notes here..." at bounding box center [284, 58] width 247 height 5
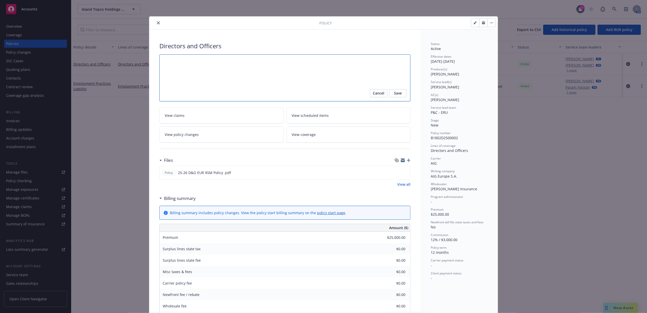
click at [268, 62] on textarea at bounding box center [284, 77] width 251 height 47
type textarea "x"
type textarea "E"
type textarea "x"
type textarea "Eu"
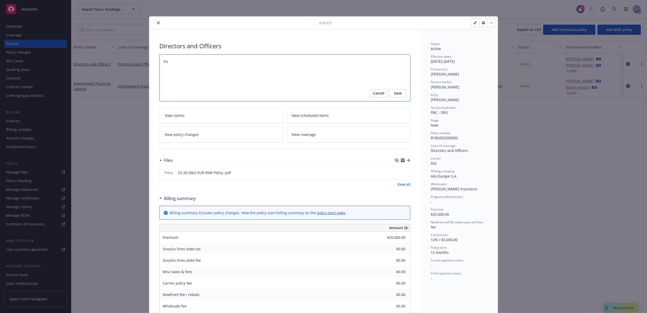
type textarea "x"
type textarea "Eur"
type textarea "x"
type textarea "Euro"
type textarea "x"
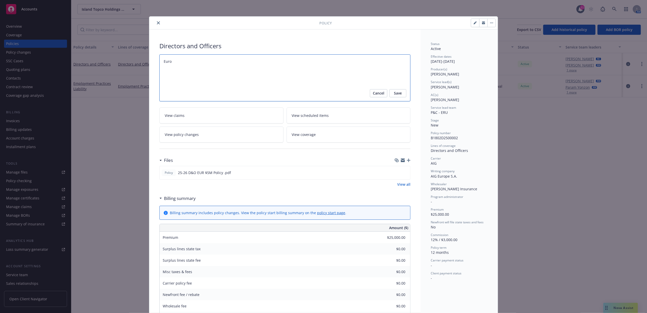
type textarea "Eur"
type textarea "x"
type textarea "Eu"
type textarea "x"
type textarea "E"
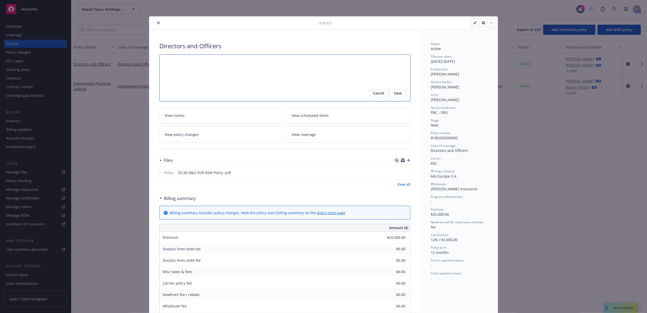
type textarea "x"
type textarea "P"
type textarea "x"
type textarea "Po"
type textarea "x"
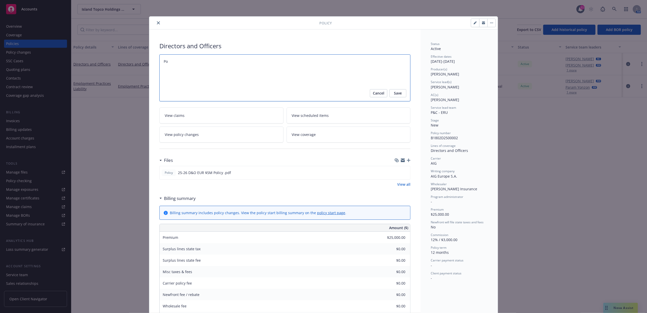
type textarea "Pol"
type textarea "x"
type textarea "Poli"
type textarea "x"
type textarea "Policy"
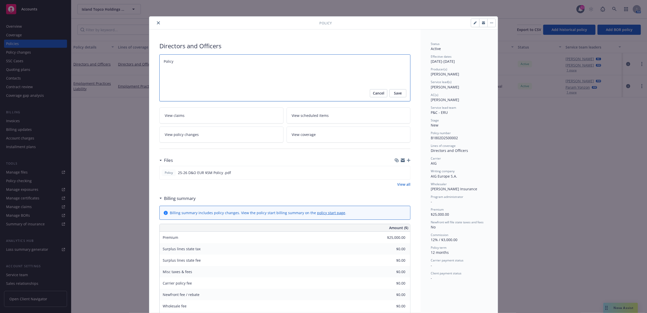
type textarea "x"
type textarea "Policy"
type textarea "x"
type textarea "Policy i"
type textarea "x"
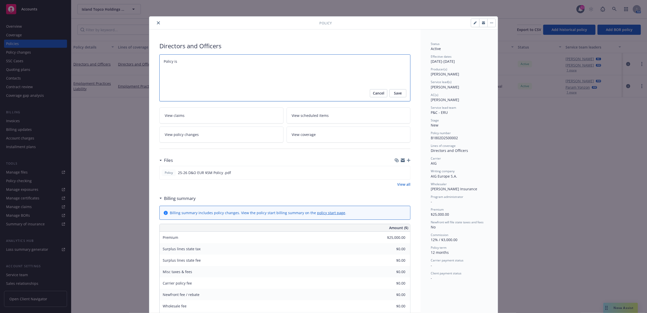
type textarea "Policy is i"
type textarea "x"
type textarea "Policy is in"
type textarea "x"
type textarea "Policy is in e"
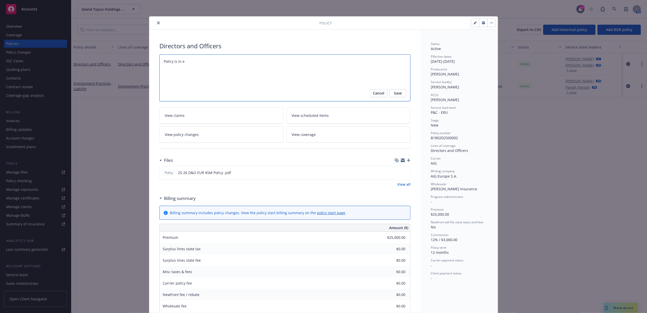
type textarea "x"
type textarea "Policy is in eu"
type textarea "x"
type textarea "Policy is in euro"
type textarea "x"
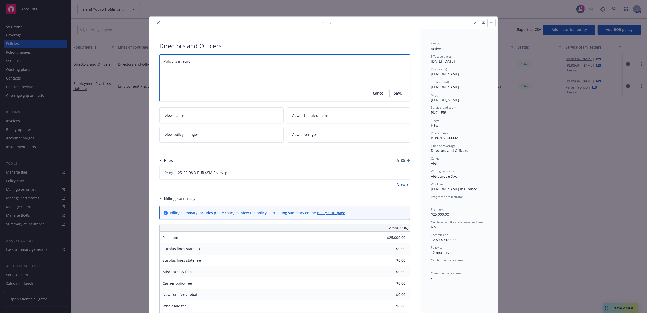
type textarea "Policy is in euros"
type textarea "x"
type textarea "Policy is in euros."
type textarea "x"
type textarea "Policy is in euros."
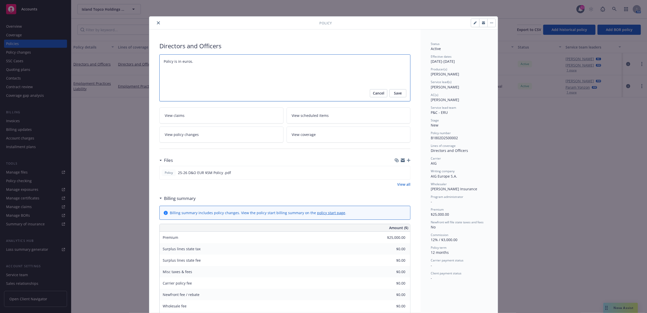
type textarea "x"
type textarea "Policy is in euros. F"
type textarea "x"
type textarea "Policy is in euros. Fo"
type textarea "x"
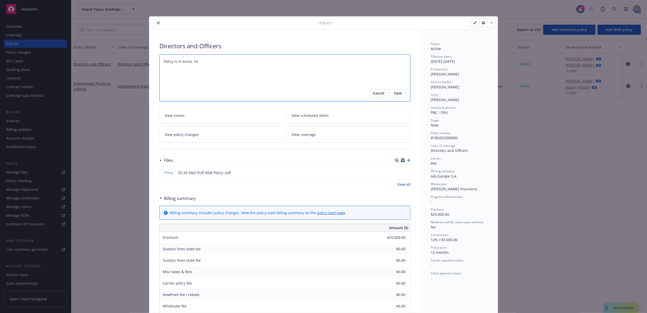
type textarea "Policy is in euros. For"
type textarea "x"
type textarea "Policy is in euros. Fore"
type textarea "x"
type textarea "Policy is in euros. Forei"
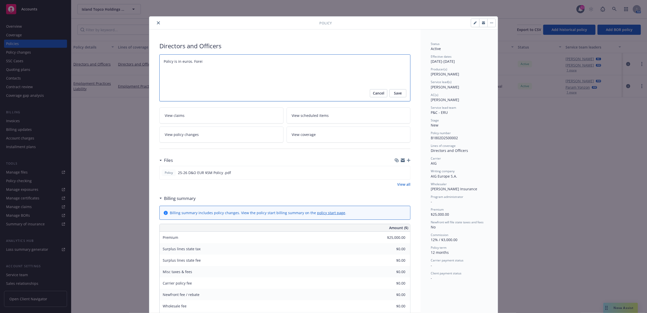
type textarea "x"
type textarea "Policy is in euros. Foreign"
type textarea "x"
type textarea "Policy is in euros. Foreign"
type textarea "x"
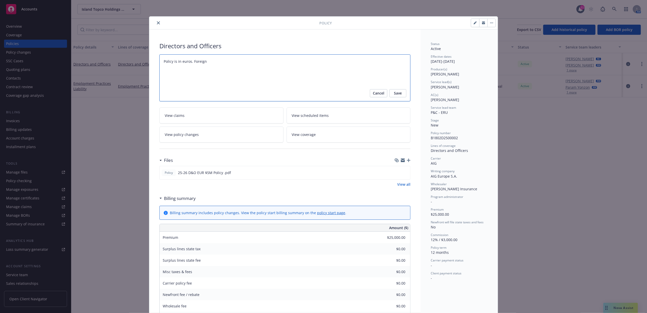
type textarea "Policy is in euros. Foreign"
type textarea "x"
type textarea "Policy is in euros. Foreig"
type textarea "x"
type textarea "Policy is in euros. Forei"
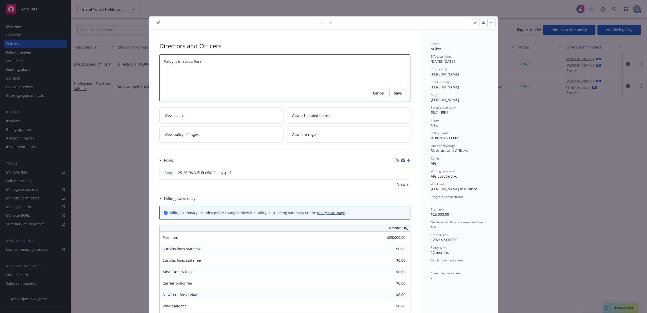
type textarea "x"
type textarea "Policy is in euros. Fore"
type textarea "x"
type textarea "Policy is in euros. For"
type textarea "x"
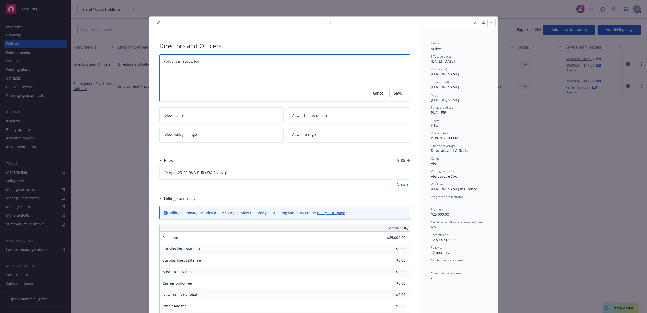
type textarea "Policy is in euros. Fo"
type textarea "x"
type textarea "Policy is in euros. F"
type textarea "x"
type textarea "Policy is in euros."
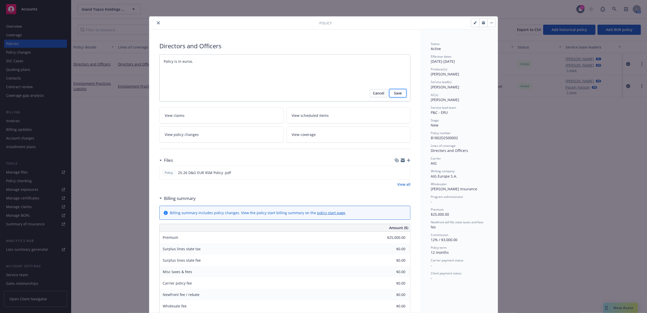
click at [396, 95] on span "Save" at bounding box center [398, 93] width 8 height 8
type textarea "x"
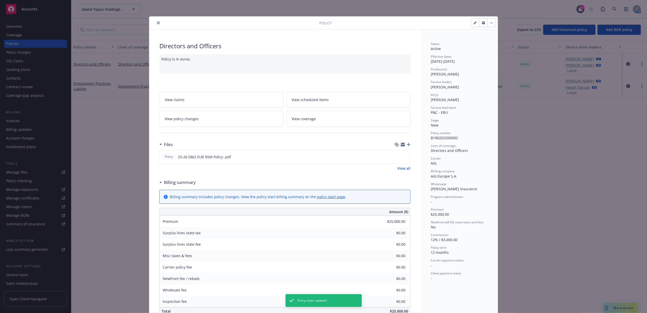
click at [156, 21] on button "close" at bounding box center [158, 23] width 6 height 6
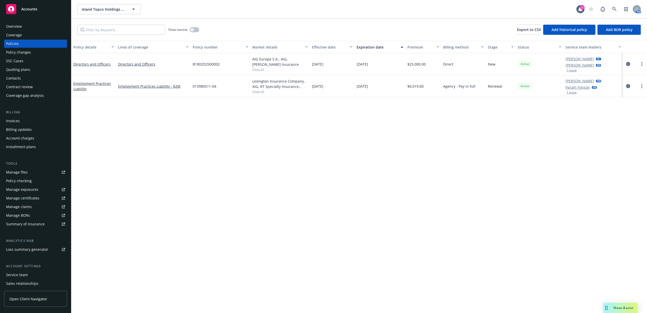
click at [36, 14] on link "Accounts" at bounding box center [35, 9] width 63 height 14
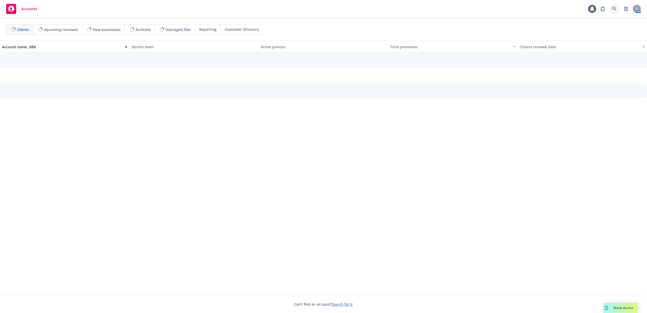
click at [611, 11] on link at bounding box center [614, 9] width 10 height 10
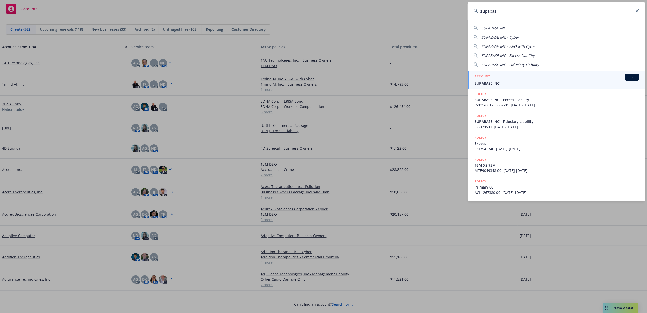
type input "supabas"
click at [531, 81] on span "SUPABASE INC" at bounding box center [557, 82] width 164 height 5
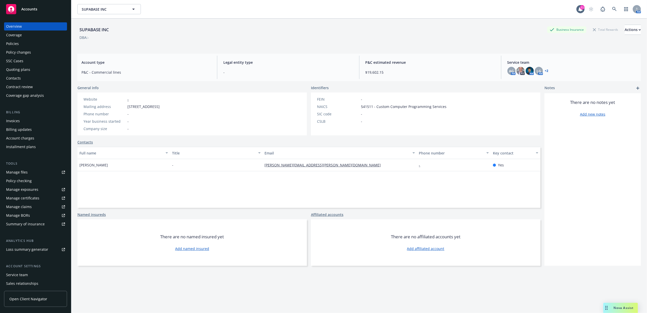
click at [37, 77] on div "Contacts" at bounding box center [35, 78] width 59 height 8
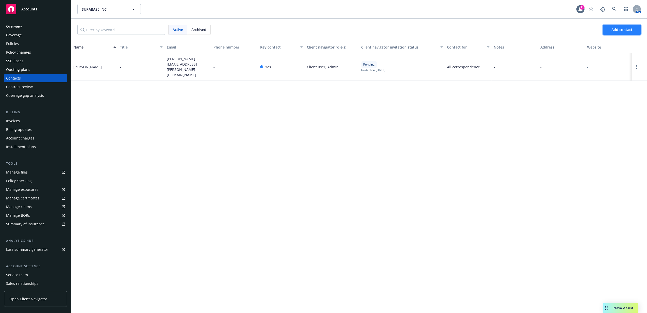
click at [621, 30] on span "Add contact" at bounding box center [621, 29] width 21 height 5
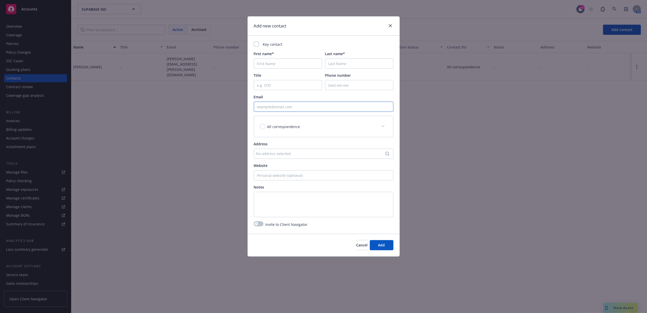
drag, startPoint x: 301, startPoint y: 112, endPoint x: 301, endPoint y: 109, distance: 3.0
paste input "mailto:ap@supabase.io"
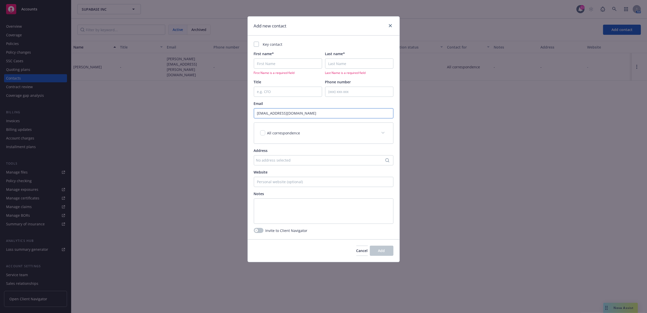
type input "ap@supabase.io"
click at [291, 134] on span "All correspondence" at bounding box center [283, 132] width 33 height 5
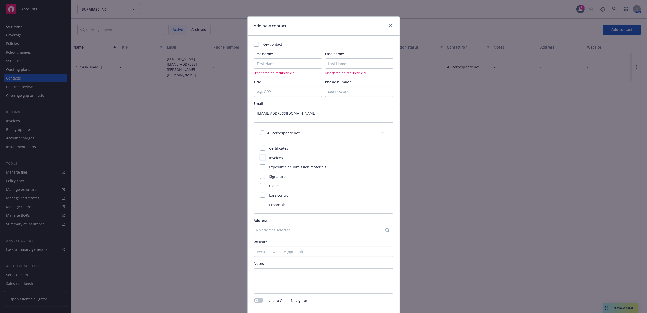
click at [261, 157] on div at bounding box center [262, 157] width 5 height 5
click at [282, 67] on input "First name*" at bounding box center [288, 63] width 68 height 10
type input "Account"
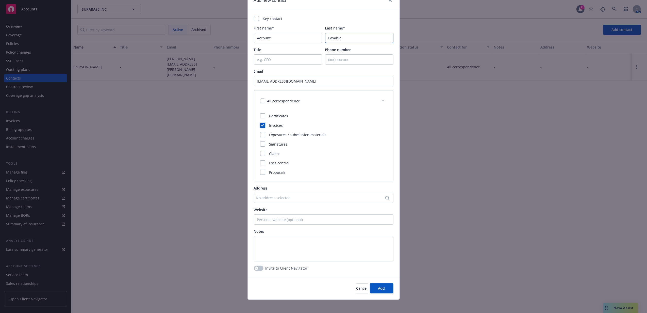
scroll to position [29, 0]
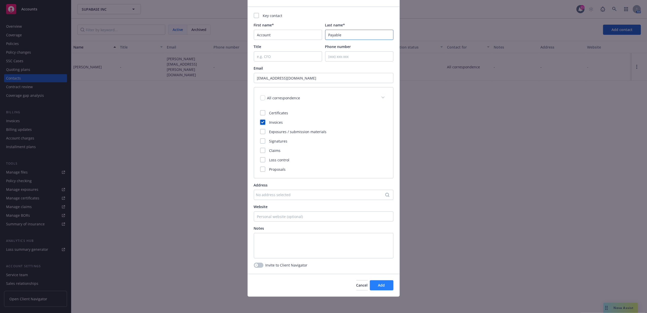
type input "Payable"
click at [382, 285] on button "Add" at bounding box center [382, 285] width 24 height 10
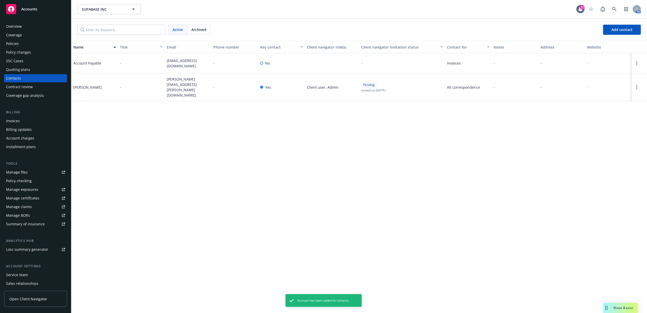
click at [36, 41] on div "Policies" at bounding box center [35, 44] width 59 height 8
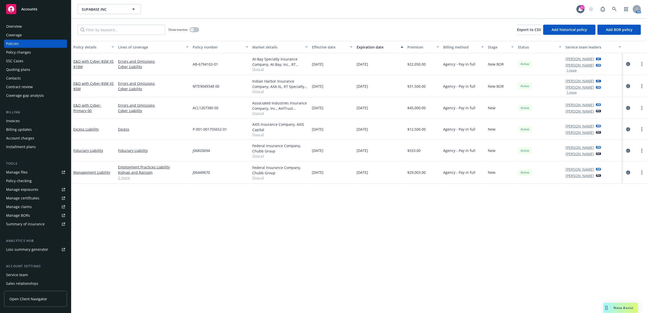
click at [14, 24] on div "Overview" at bounding box center [14, 26] width 16 height 8
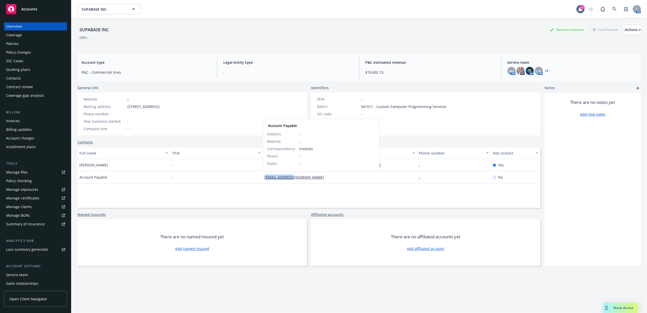
drag, startPoint x: 259, startPoint y: 178, endPoint x: 289, endPoint y: 177, distance: 30.5
click at [289, 177] on div "Account Payable - ap@supabase.io Account Payable Address - Website - Correspond…" at bounding box center [308, 177] width 463 height 12
click at [22, 66] on div "Quoting plans" at bounding box center [18, 69] width 24 height 8
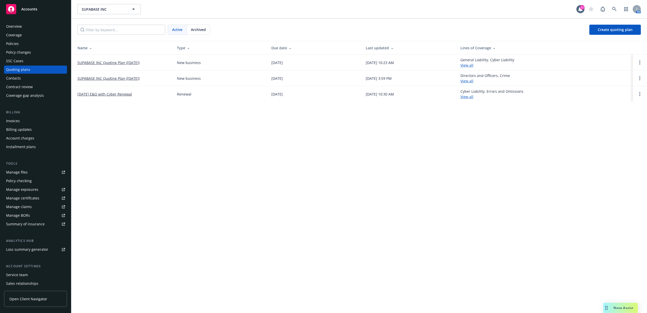
click at [110, 62] on link "SUPABASE INC Quoting Plan (2025-06-16)" at bounding box center [108, 62] width 62 height 5
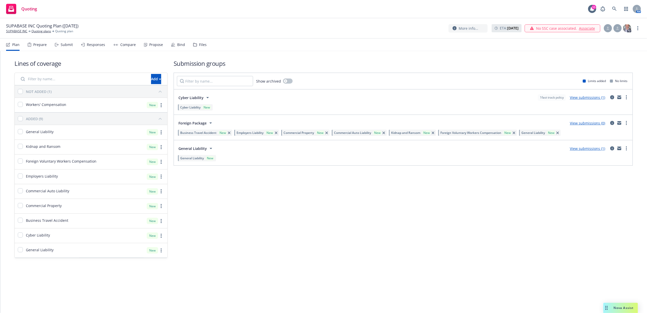
click at [197, 48] on div "Files" at bounding box center [199, 45] width 13 height 12
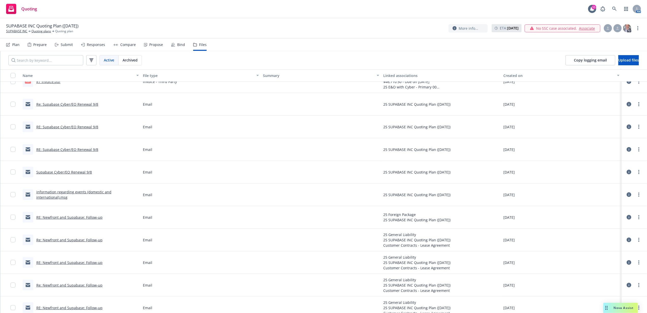
scroll to position [41, 0]
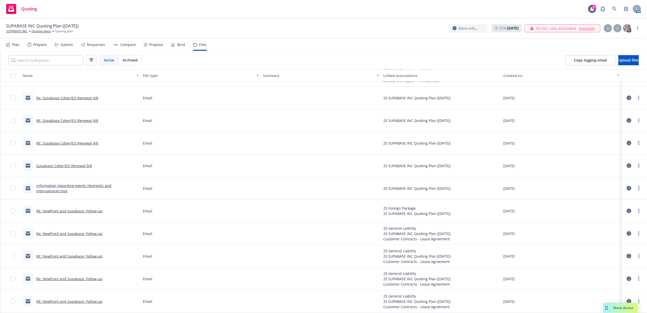
click at [66, 212] on link "RE: Newfront and Supabase: Follow-up" at bounding box center [69, 210] width 66 height 5
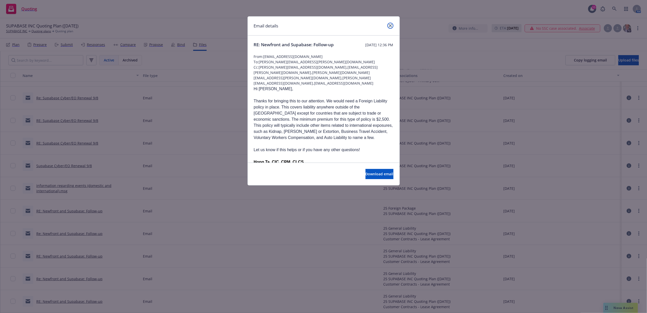
click at [390, 25] on icon "close" at bounding box center [390, 25] width 3 height 3
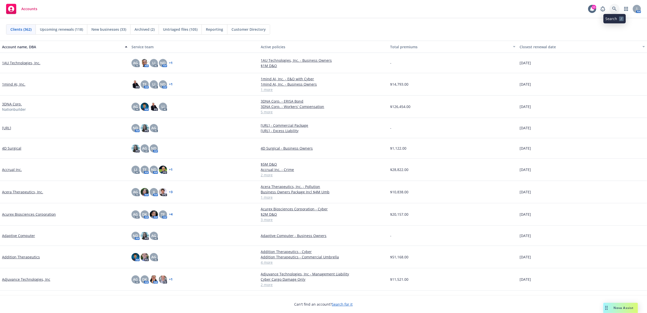
click at [613, 12] on link at bounding box center [614, 9] width 10 height 10
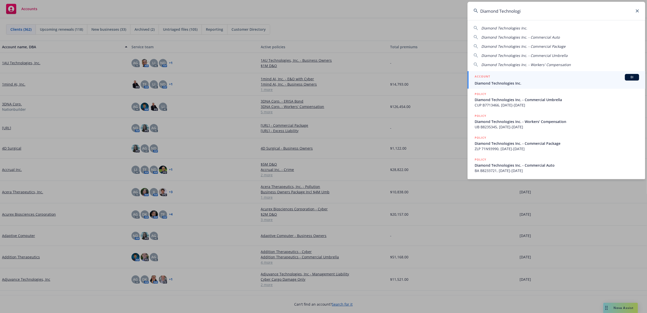
type input "Diamond Technologi"
click at [516, 77] on div "ACCOUNT BI" at bounding box center [557, 77] width 164 height 7
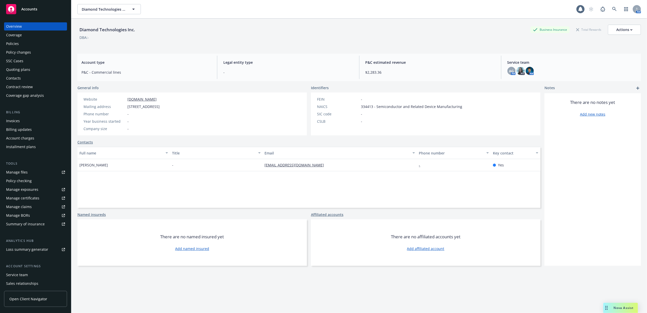
click at [19, 44] on div "Policies" at bounding box center [35, 44] width 59 height 8
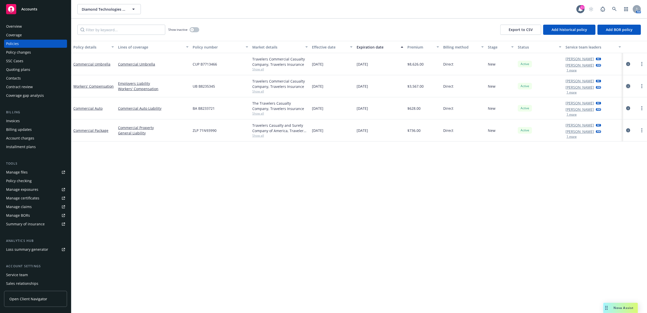
click at [630, 86] on link "circleInformation" at bounding box center [628, 86] width 6 height 6
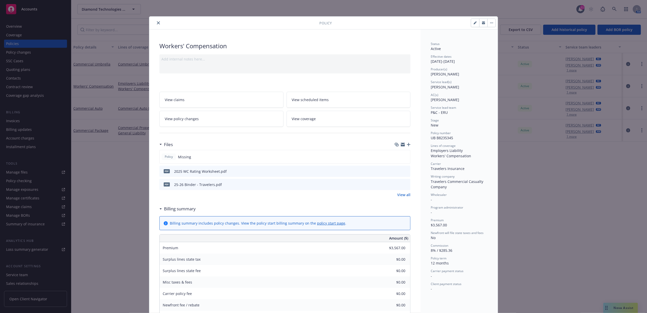
click at [155, 21] on button "close" at bounding box center [158, 23] width 6 height 6
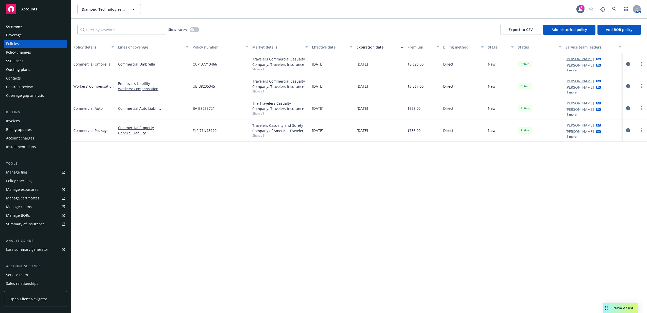
click at [33, 175] on link "Manage files" at bounding box center [35, 172] width 63 height 8
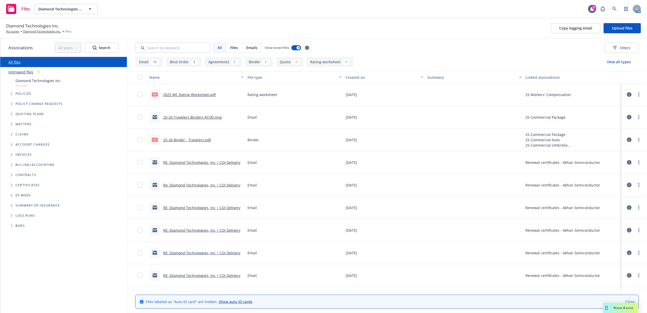
click at [21, 71] on link "Untriaged files" at bounding box center [20, 71] width 25 height 5
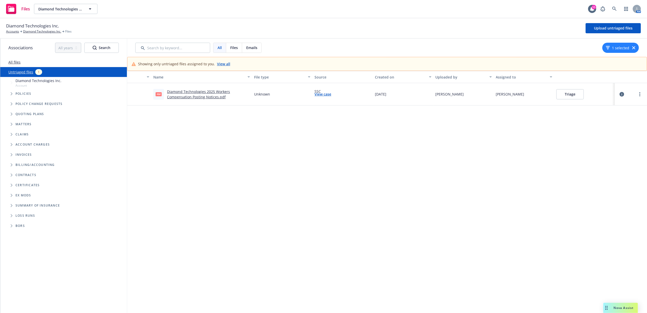
click at [576, 92] on button "Triage" at bounding box center [569, 94] width 27 height 10
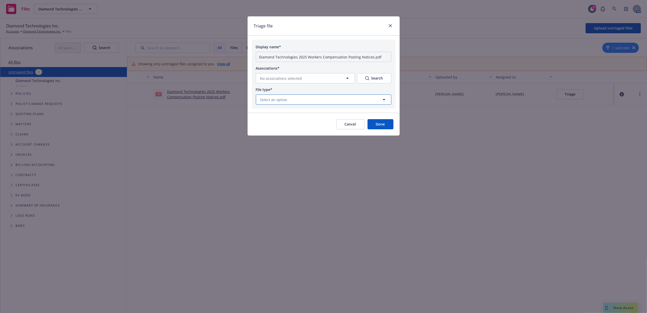
click at [355, 101] on button "Select an option" at bounding box center [324, 99] width 136 height 10
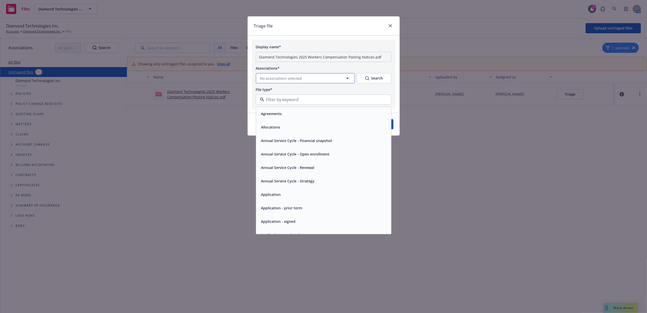
click at [307, 78] on button "No associations selected" at bounding box center [305, 78] width 99 height 10
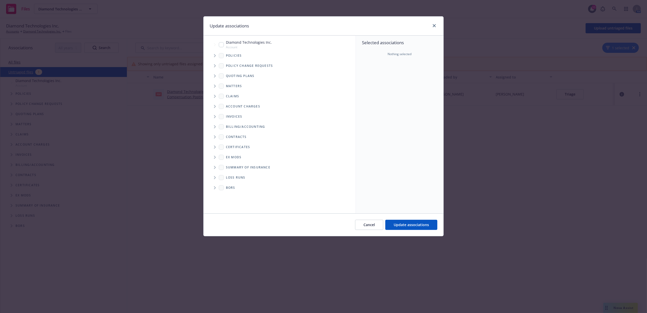
click at [214, 56] on icon "Tree Example" at bounding box center [215, 55] width 2 height 3
drag, startPoint x: 229, startPoint y: 100, endPoint x: 249, endPoint y: 109, distance: 22.2
click at [228, 100] on input "Tree Example" at bounding box center [227, 100] width 5 height 5
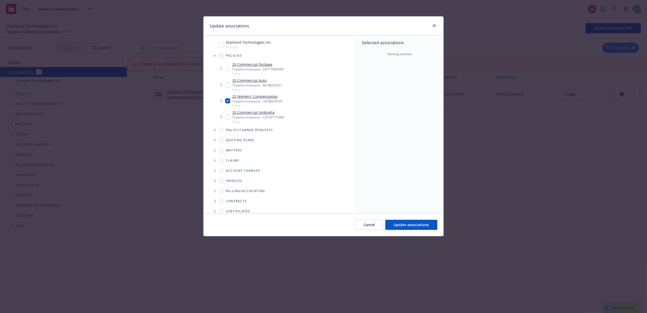
checkbox input "true"
click at [421, 220] on button "Update associations" at bounding box center [411, 225] width 52 height 10
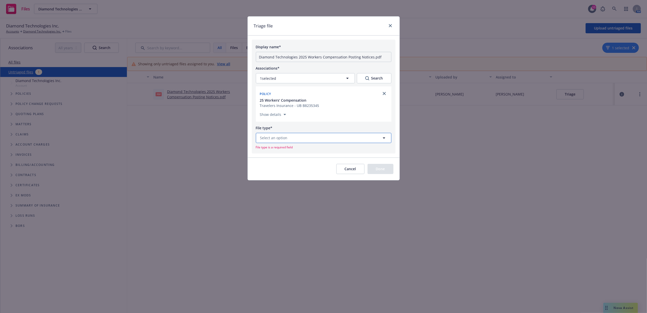
click at [367, 141] on button "Select an option" at bounding box center [324, 138] width 136 height 10
type input "posting"
click at [366, 152] on div "Posting notice" at bounding box center [323, 151] width 129 height 7
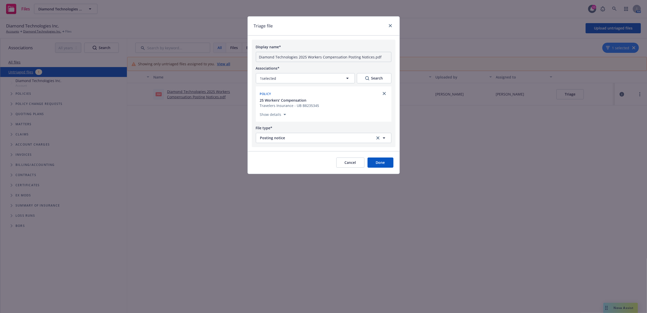
click at [375, 167] on button "Done" at bounding box center [380, 162] width 26 height 10
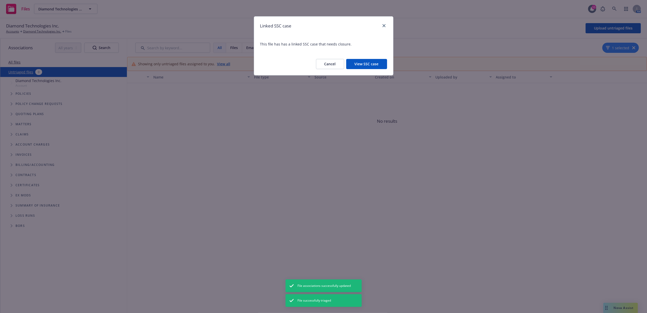
click at [377, 63] on button "View SSC case" at bounding box center [366, 64] width 41 height 10
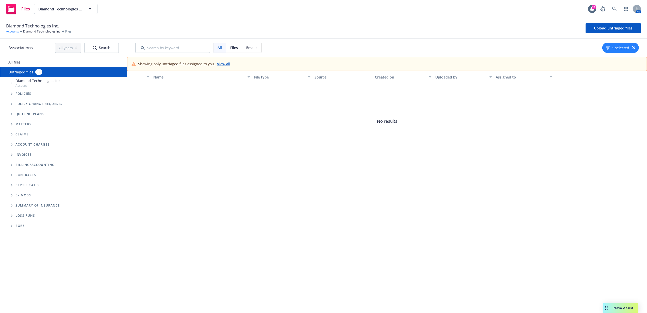
click at [14, 31] on link "Accounts" at bounding box center [12, 31] width 13 height 5
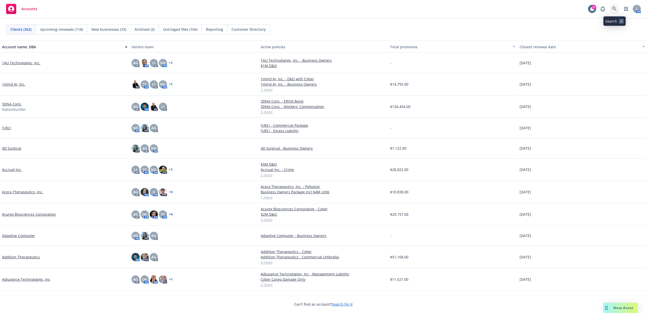
click at [612, 9] on icon at bounding box center [614, 9] width 4 height 4
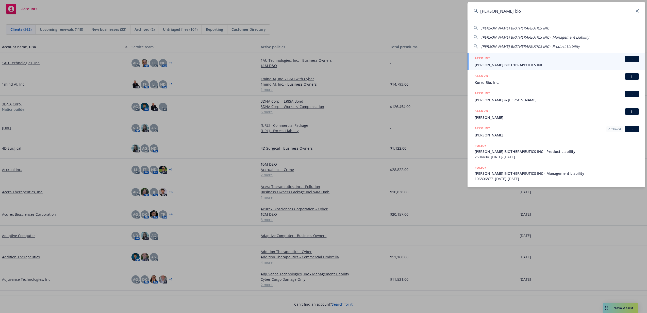
type input "aleta bio"
click at [498, 62] on span "ALETA BIOTHERAPEUTICS INC" at bounding box center [557, 64] width 164 height 5
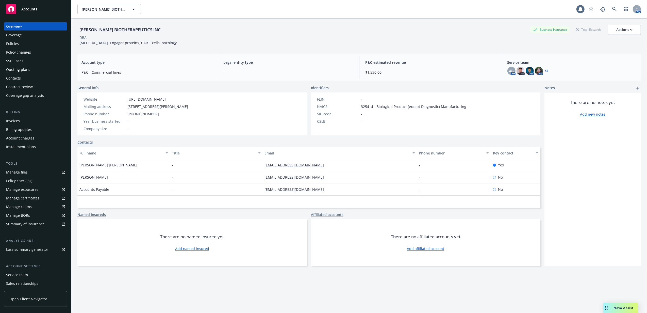
click at [31, 44] on div "Policies" at bounding box center [35, 44] width 59 height 8
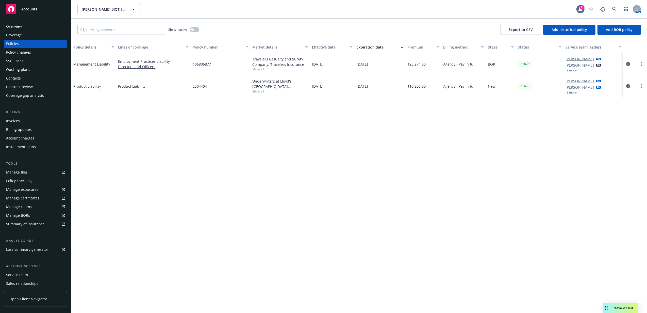
click at [22, 121] on div "Invoices" at bounding box center [35, 121] width 59 height 8
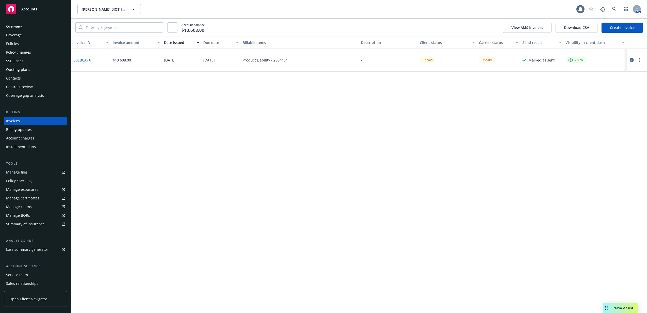
click at [19, 45] on div "Policies" at bounding box center [35, 44] width 59 height 8
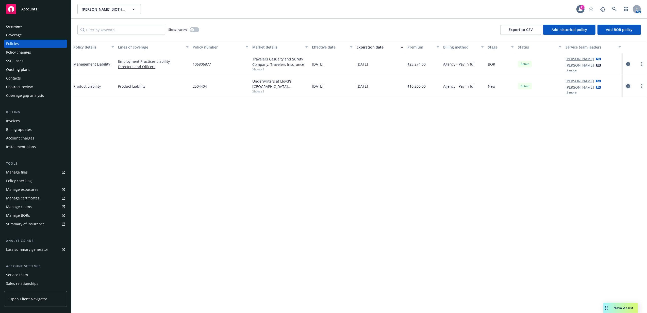
click at [628, 87] on icon "circleInformation" at bounding box center [628, 86] width 4 height 4
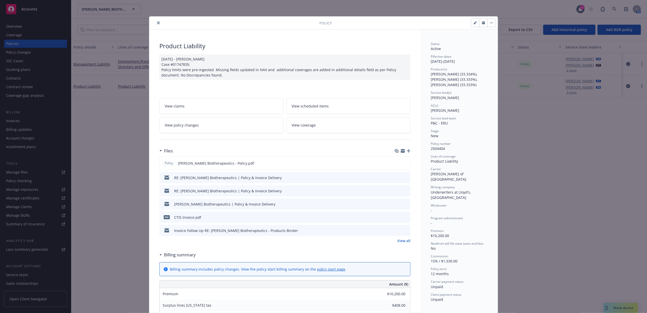
click at [403, 178] on icon "preview file" at bounding box center [405, 177] width 5 height 4
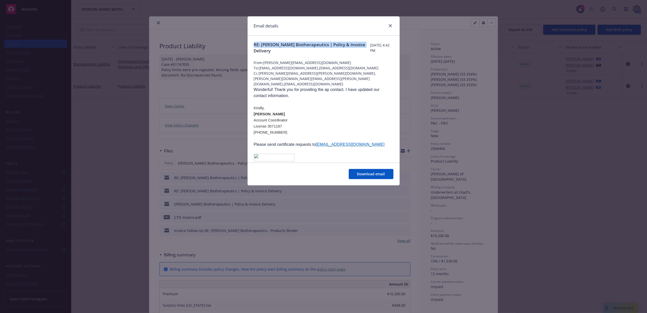
drag, startPoint x: 289, startPoint y: 51, endPoint x: 250, endPoint y: 41, distance: 40.7
copy span "RE: Aleta Biotherapeutics | Policy & Invoice Delivery"
drag, startPoint x: 390, startPoint y: 26, endPoint x: 299, endPoint y: 20, distance: 91.6
click at [389, 26] on icon "close" at bounding box center [390, 25] width 3 height 3
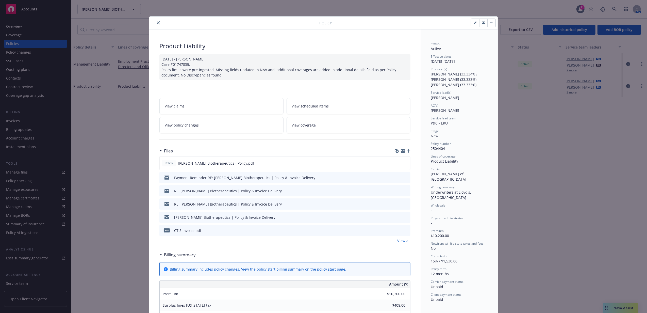
click at [157, 23] on icon "close" at bounding box center [158, 22] width 3 height 3
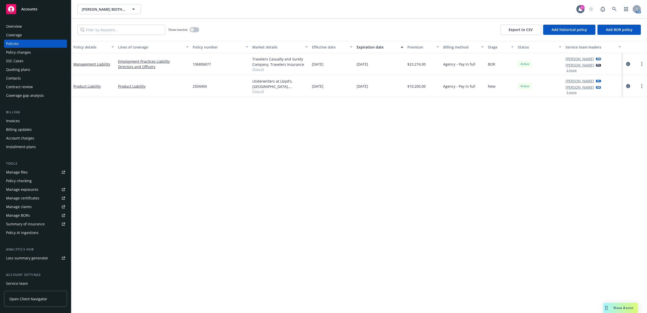
click at [50, 7] on div "Accounts" at bounding box center [35, 9] width 59 height 10
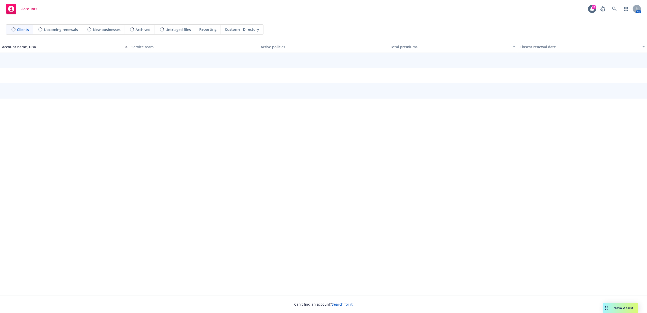
click at [618, 3] on div "Accounts 11 AM" at bounding box center [323, 9] width 647 height 18
click at [615, 8] on icon at bounding box center [614, 9] width 4 height 4
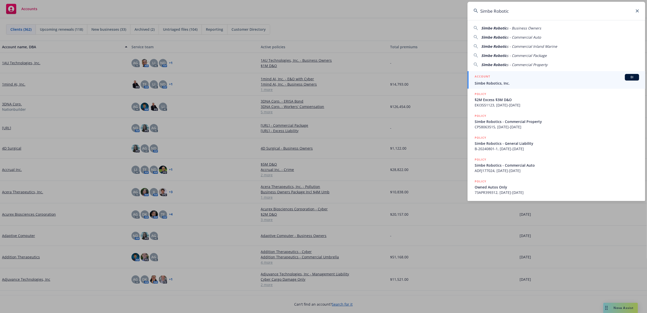
type input "Simbe Robotic"
click at [519, 80] on div "ACCOUNT BI" at bounding box center [557, 77] width 164 height 7
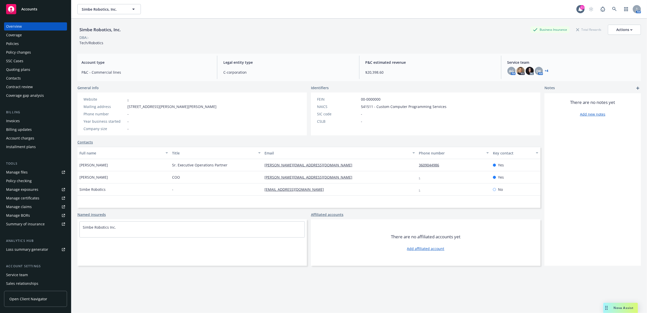
click at [14, 55] on div "Policy changes" at bounding box center [18, 52] width 25 height 8
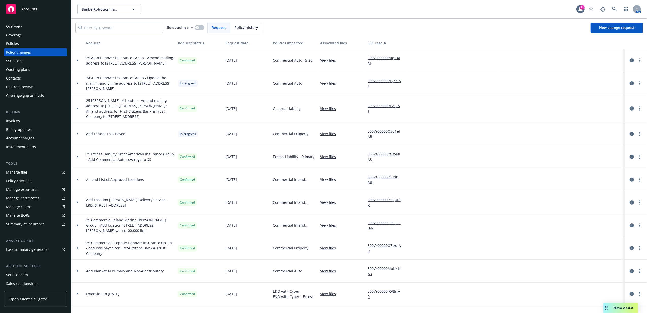
click at [75, 134] on div at bounding box center [77, 134] width 9 height 2
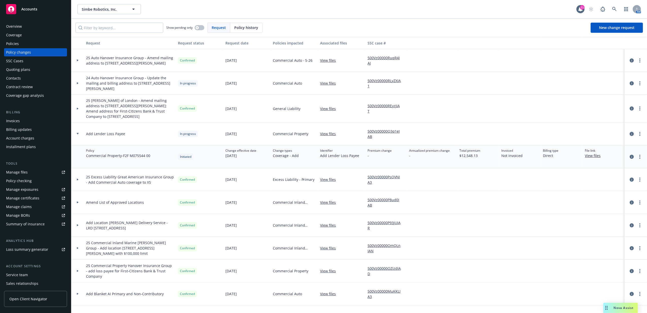
click at [630, 136] on icon "circleInformation" at bounding box center [632, 134] width 4 height 4
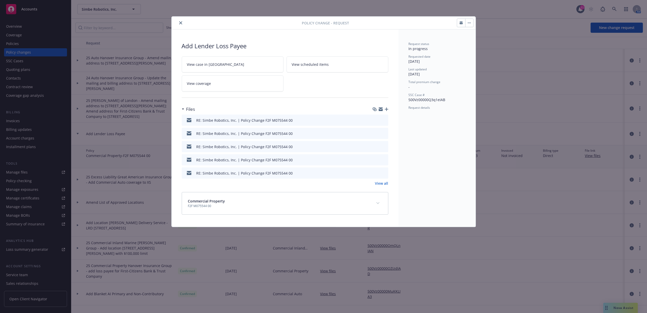
click at [383, 120] on icon "preview file" at bounding box center [383, 120] width 5 height 4
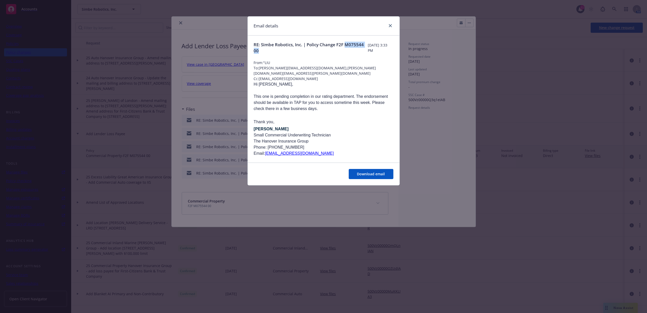
drag, startPoint x: 286, startPoint y: 51, endPoint x: 264, endPoint y: 50, distance: 22.4
click at [264, 50] on span "RE: Simbe Robotics, Inc. | Policy Change F2F M075544 00" at bounding box center [311, 48] width 114 height 12
copy span "M075544 00"
click at [290, 50] on span "RE: Simbe Robotics, Inc. | Policy Change F2F M075544 00" at bounding box center [311, 48] width 114 height 12
click at [294, 53] on span "RE: Simbe Robotics, Inc. | Policy Change F2F M075544 00" at bounding box center [311, 48] width 114 height 12
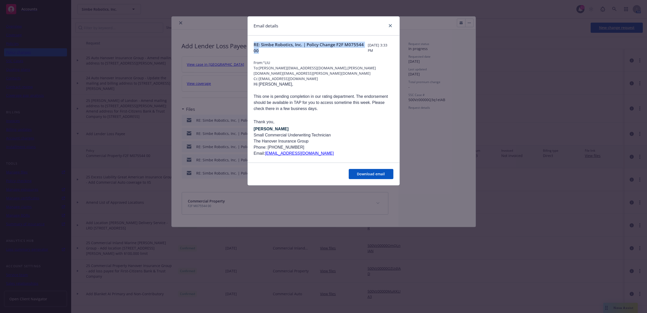
drag, startPoint x: 294, startPoint y: 50, endPoint x: 247, endPoint y: 45, distance: 47.0
click at [247, 45] on div "Email details RE: Simbe Robotics, Inc. | Policy Change F2F M075544 00 Monday, A…" at bounding box center [323, 100] width 152 height 169
copy span "RE: Simbe Robotics, Inc. | Policy Change F2F M075544 00"
click at [390, 28] on link "close" at bounding box center [390, 26] width 6 height 6
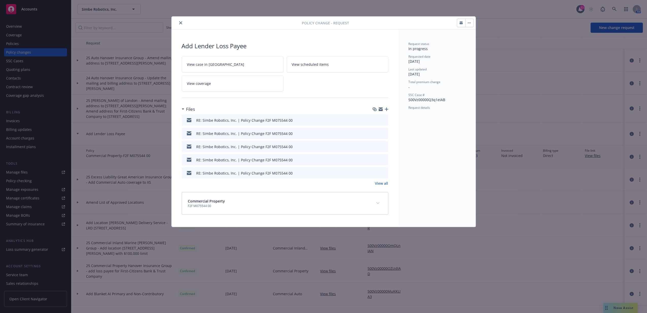
click at [181, 23] on icon "close" at bounding box center [180, 22] width 3 height 3
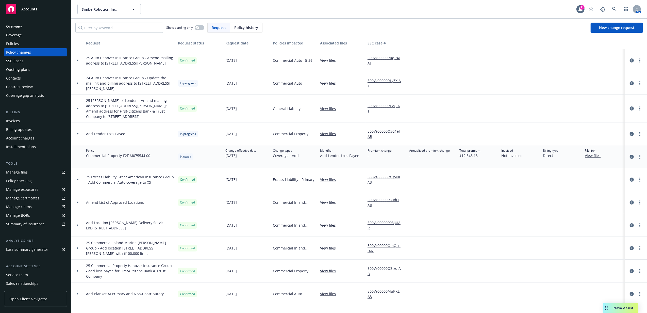
drag, startPoint x: 23, startPoint y: 11, endPoint x: 66, endPoint y: 10, distance: 43.6
click at [23, 10] on span "Accounts" at bounding box center [29, 9] width 16 height 4
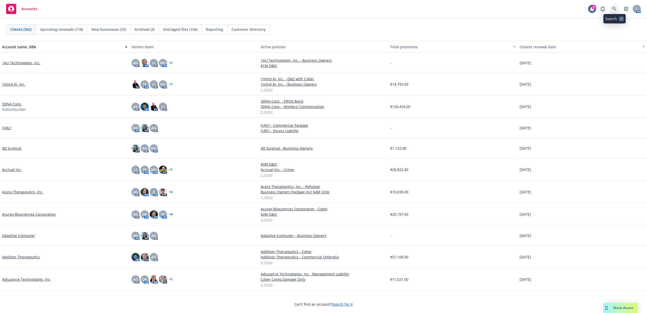
click at [615, 7] on icon at bounding box center [614, 9] width 5 height 5
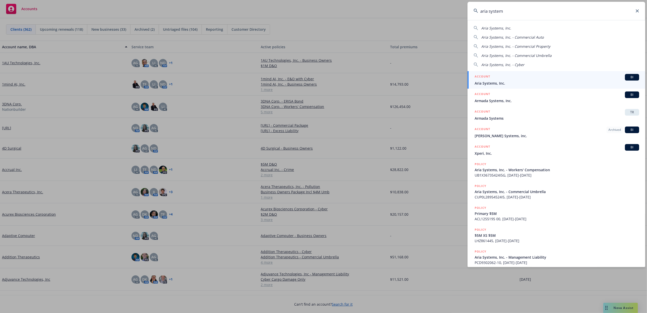
type input "aria system"
click at [519, 78] on div "ACCOUNT BI" at bounding box center [557, 77] width 164 height 7
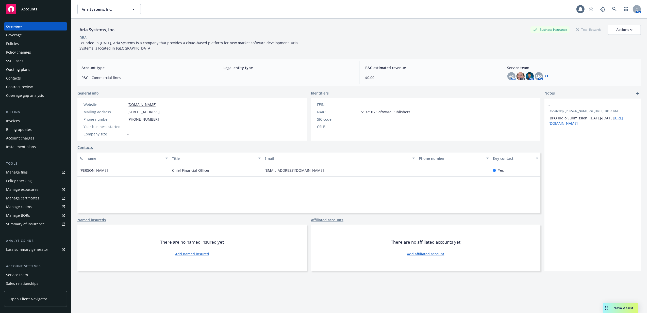
click at [39, 41] on div "Policies" at bounding box center [35, 44] width 59 height 8
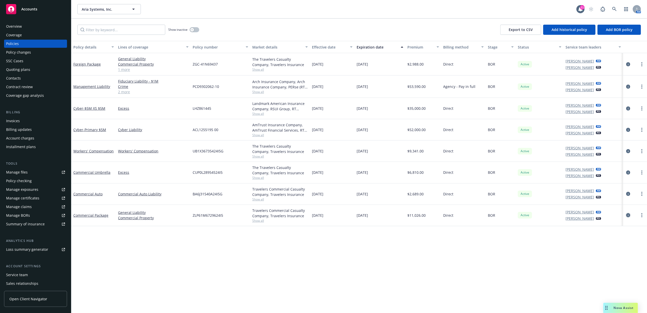
click at [628, 214] on icon "circleInformation" at bounding box center [628, 215] width 4 height 4
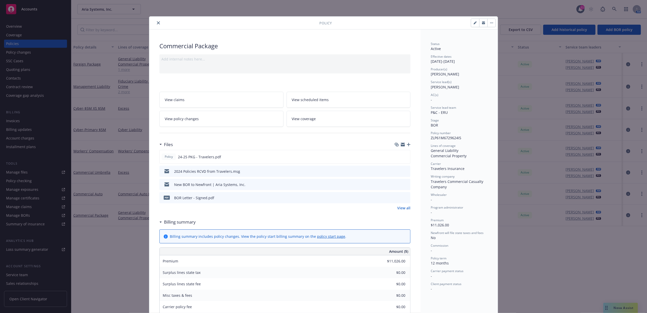
click at [155, 21] on button "close" at bounding box center [158, 23] width 6 height 6
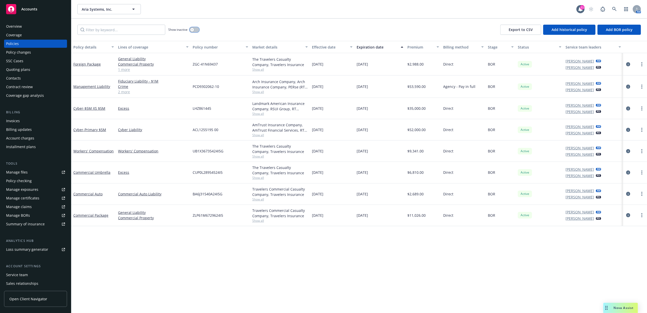
click at [194, 32] on button "button" at bounding box center [195, 29] width 10 height 5
click at [194, 30] on button "button" at bounding box center [195, 29] width 10 height 5
click at [627, 109] on icon "circleInformation" at bounding box center [628, 108] width 4 height 4
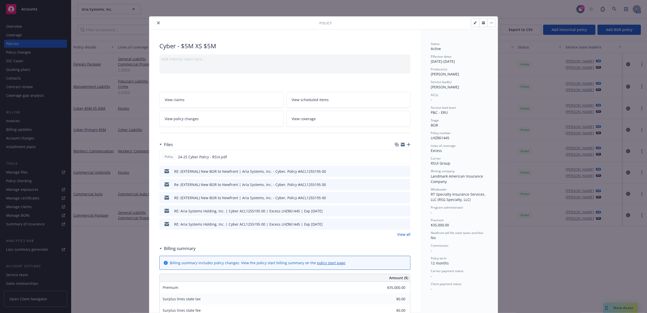
click at [157, 22] on icon "close" at bounding box center [158, 22] width 3 height 3
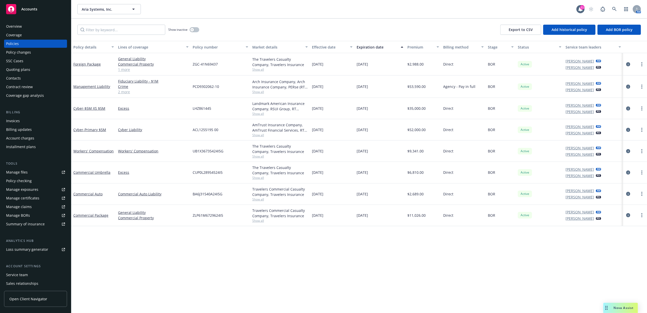
click at [37, 9] on span "Accounts" at bounding box center [29, 9] width 16 height 4
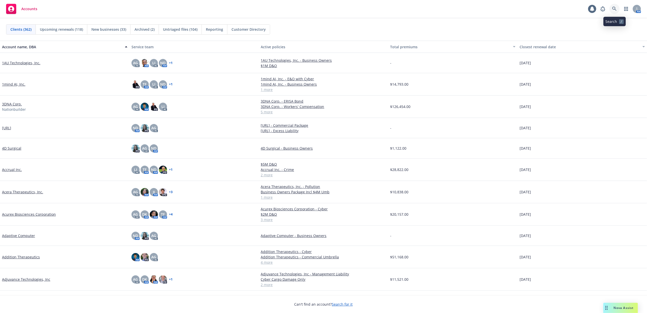
click at [616, 9] on icon at bounding box center [614, 9] width 5 height 5
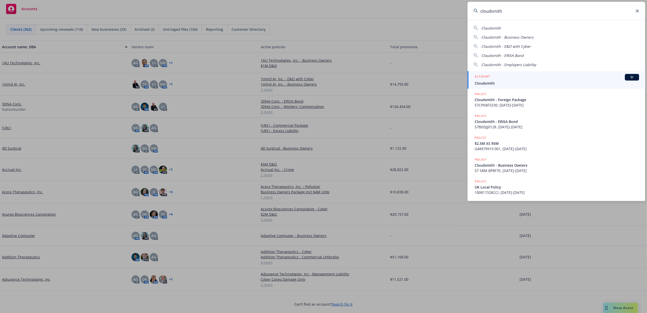
type input "cloudsmith"
click at [513, 75] on div "ACCOUNT BI" at bounding box center [557, 77] width 164 height 7
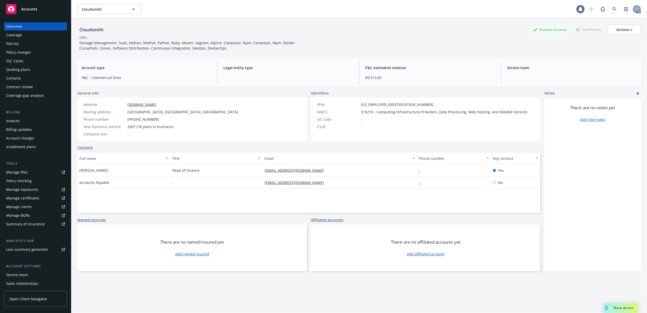
click at [20, 41] on div "Policies" at bounding box center [35, 44] width 59 height 8
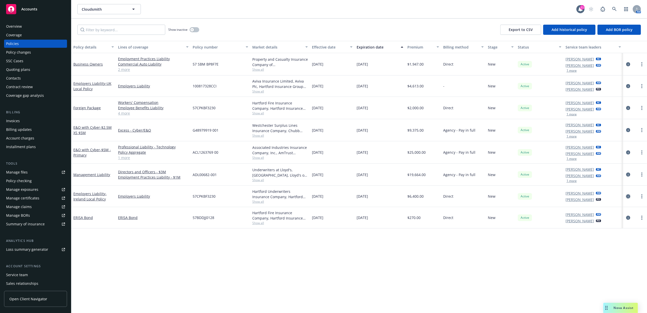
click at [629, 197] on icon "circleInformation" at bounding box center [628, 196] width 4 height 4
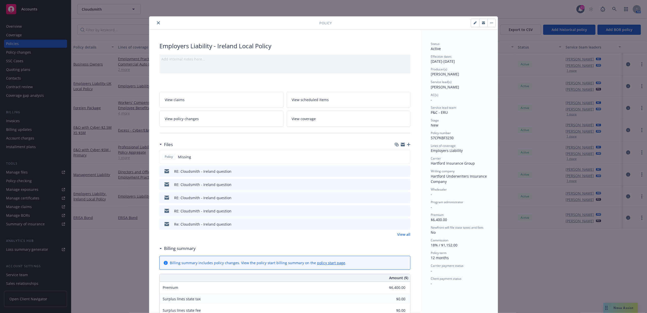
click at [157, 24] on icon "close" at bounding box center [158, 22] width 3 height 3
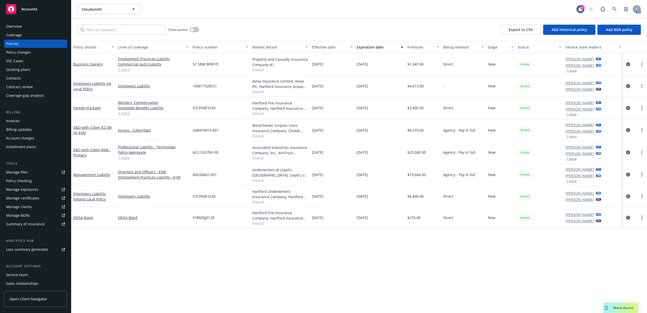
click at [43, 11] on div "Accounts" at bounding box center [35, 9] width 59 height 10
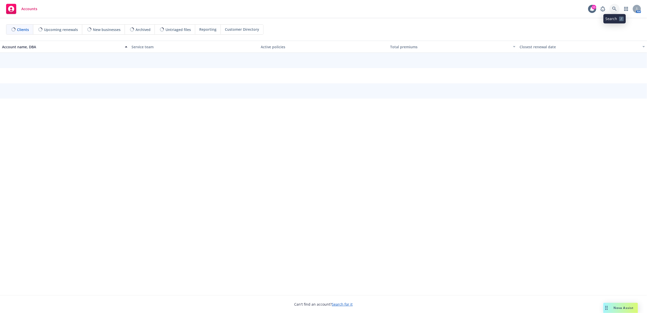
click at [612, 9] on link at bounding box center [614, 9] width 10 height 10
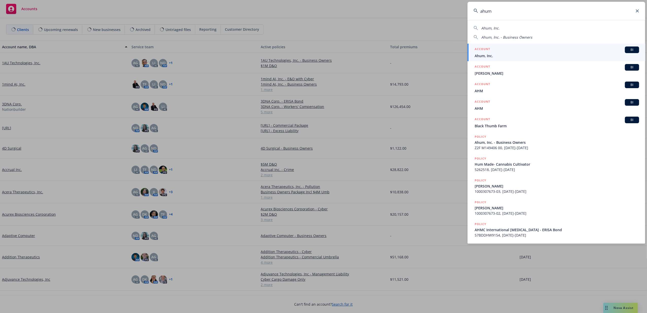
type input "ahum"
click at [496, 57] on span "Ahum, Inc." at bounding box center [557, 55] width 164 height 5
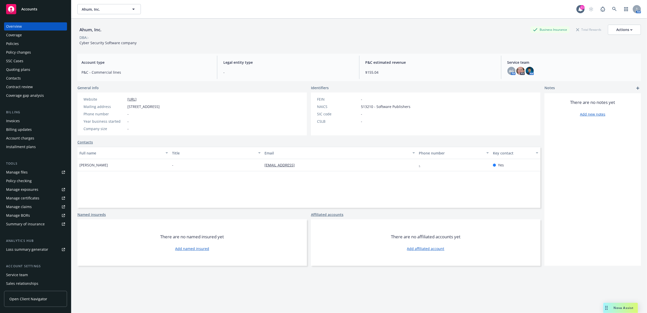
click at [32, 47] on div "Policies" at bounding box center [35, 44] width 59 height 8
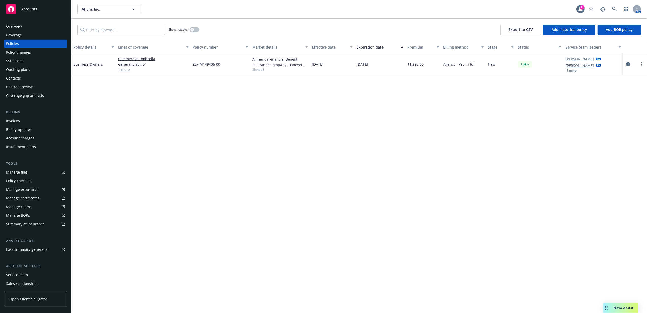
click at [25, 71] on div "Quoting plans" at bounding box center [18, 69] width 24 height 8
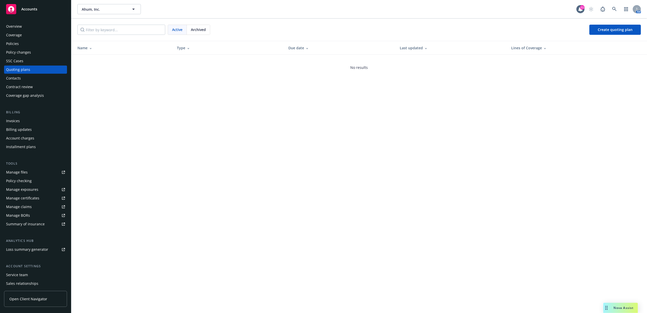
click at [204, 28] on span "Archived" at bounding box center [198, 29] width 15 height 5
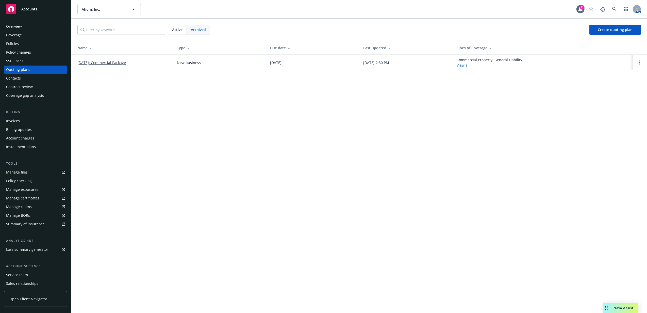
click at [91, 64] on link "[DATE]: Commercial Package" at bounding box center [101, 62] width 48 height 5
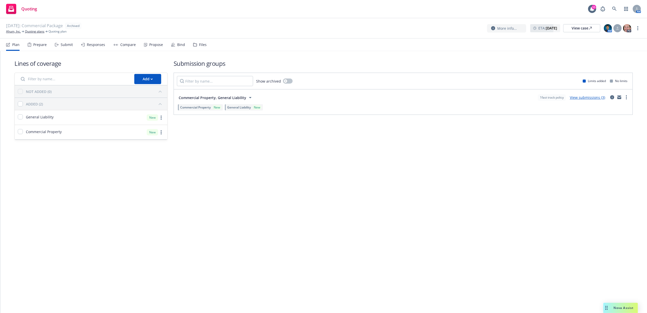
click at [205, 43] on nav "Plan Prepare Submit Responses Compare Propose Bind Files" at bounding box center [323, 45] width 635 height 12
click at [204, 44] on div "Files" at bounding box center [203, 45] width 8 height 4
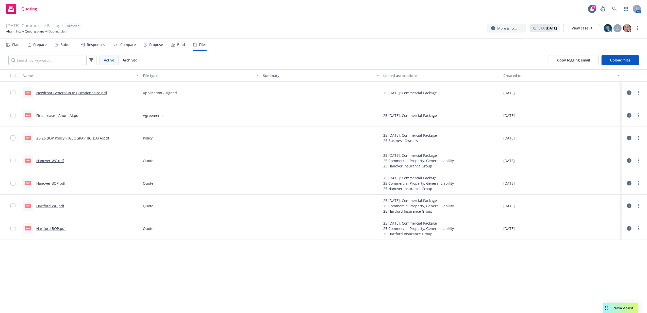
click at [56, 205] on link "Hartford WC.pdf" at bounding box center [50, 205] width 28 height 5
click at [55, 207] on link "Hartford WC.pdf" at bounding box center [50, 205] width 28 height 5
click at [55, 161] on link "Hanover WC.pdf" at bounding box center [50, 160] width 28 height 5
click at [325, 45] on nav "Plan Prepare Submit Responses Compare Propose Bind Files" at bounding box center [323, 45] width 635 height 12
click at [275, 37] on div "[DATE]: Commercial Package Archived Ahum, Inc. Quoting plans Quoting plan More …" at bounding box center [323, 28] width 647 height 20
